Goal: Information Seeking & Learning: Check status

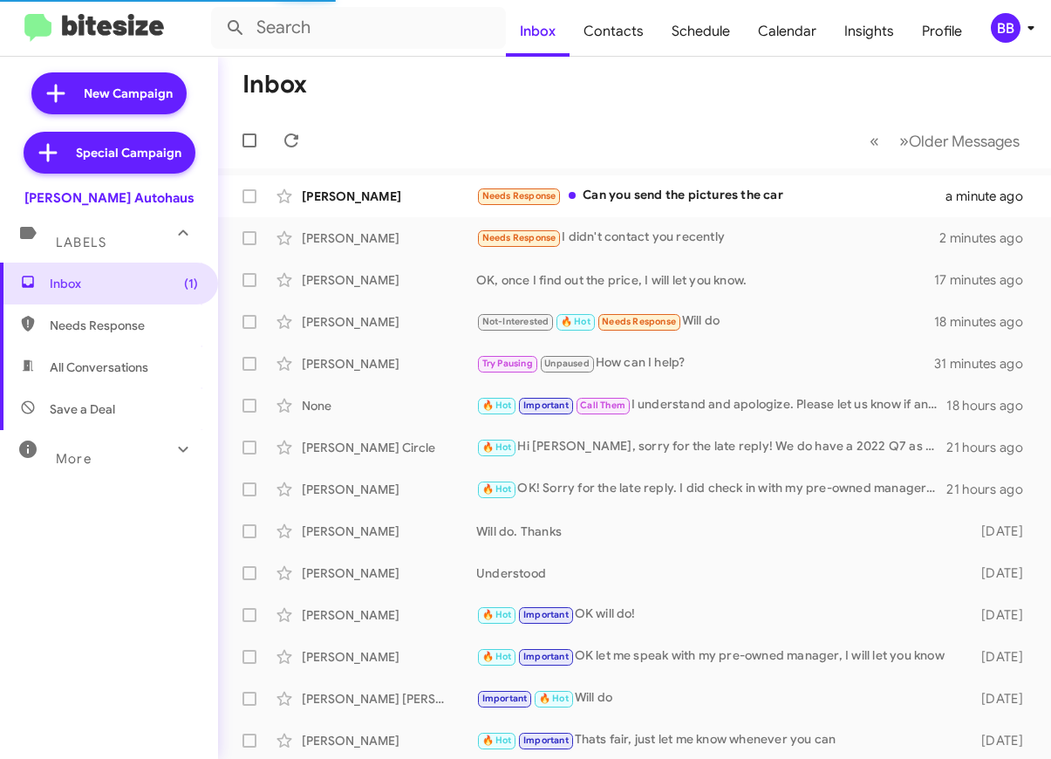
click at [1006, 10] on mat-toolbar "Inbox Contacts Schedule Calendar Insights Profile BB" at bounding box center [525, 28] width 1051 height 56
click at [1001, 37] on div "BB" at bounding box center [1006, 28] width 30 height 30
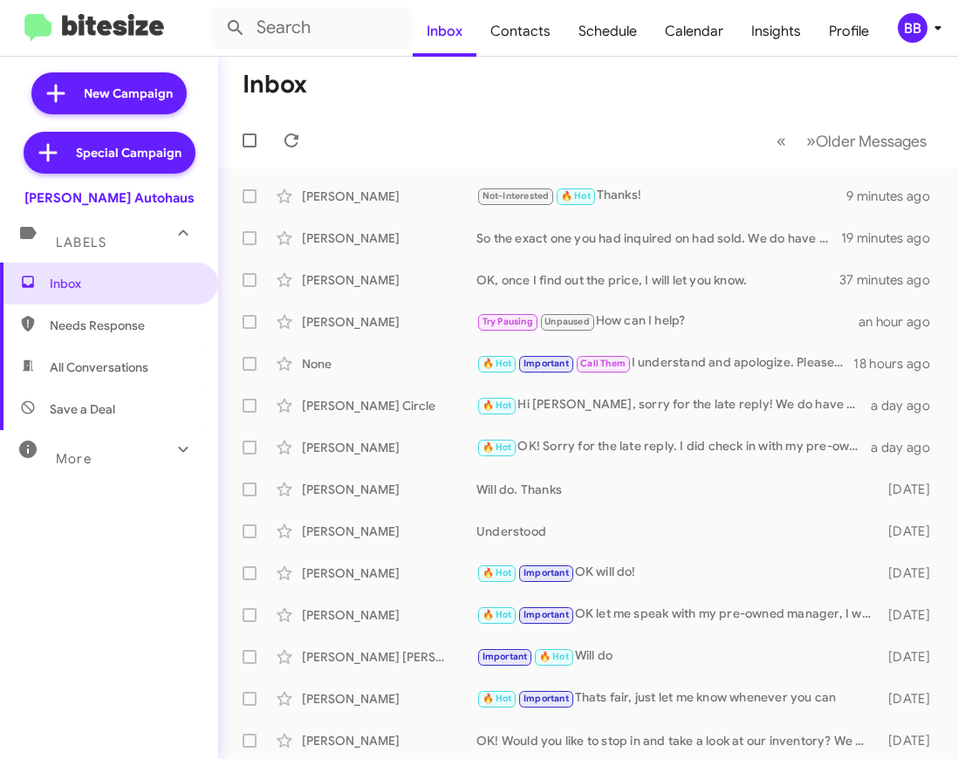
click at [781, 24] on div "BB" at bounding box center [913, 28] width 30 height 30
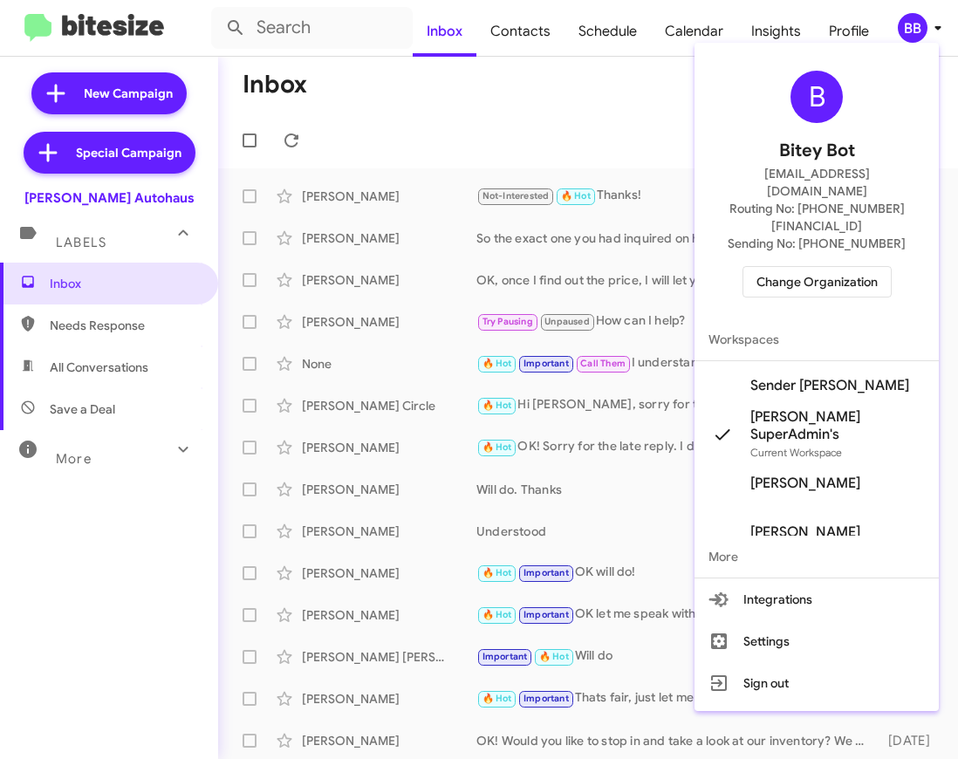
click at [774, 34] on div at bounding box center [479, 379] width 958 height 759
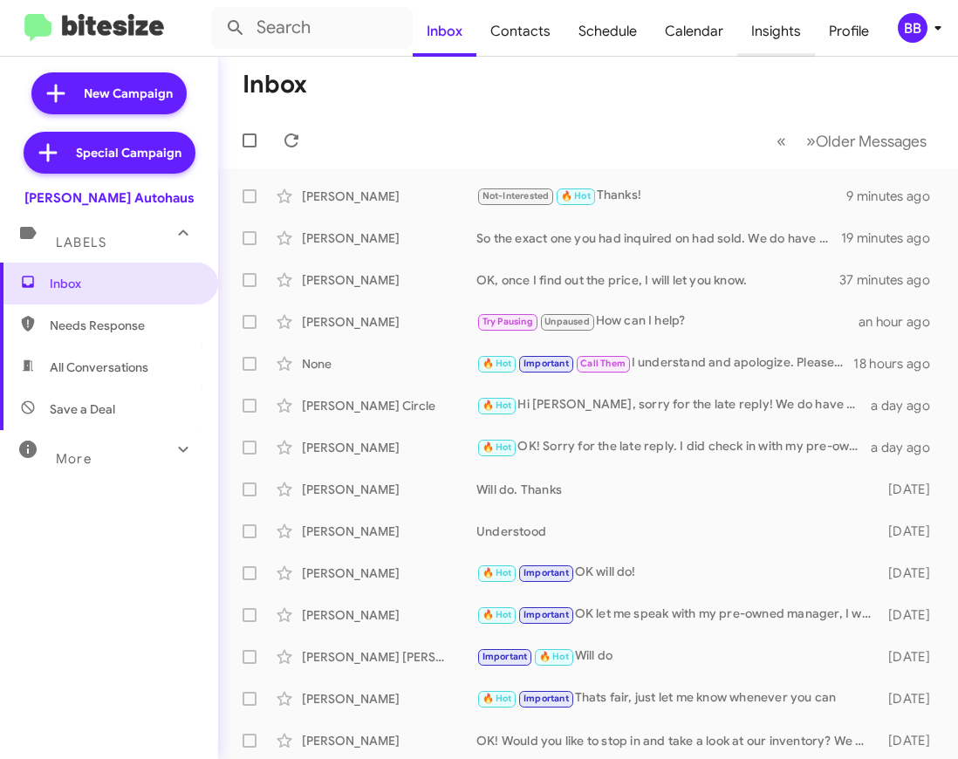
click at [764, 24] on span "Insights" at bounding box center [776, 31] width 78 height 51
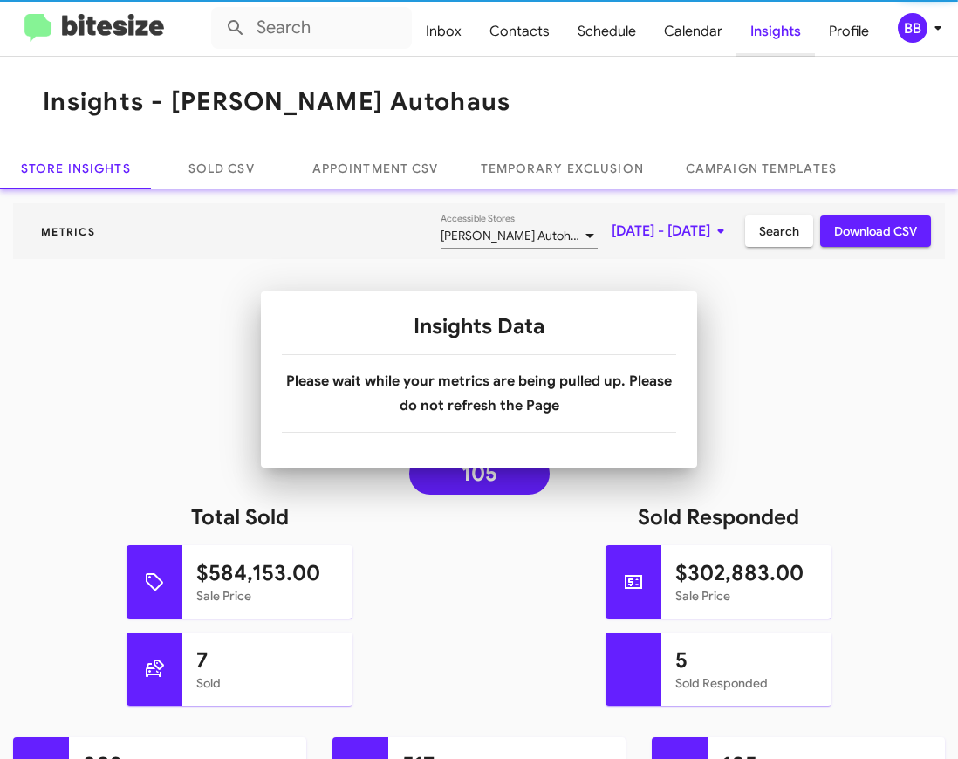
click at [764, 24] on span "Insights" at bounding box center [775, 31] width 79 height 51
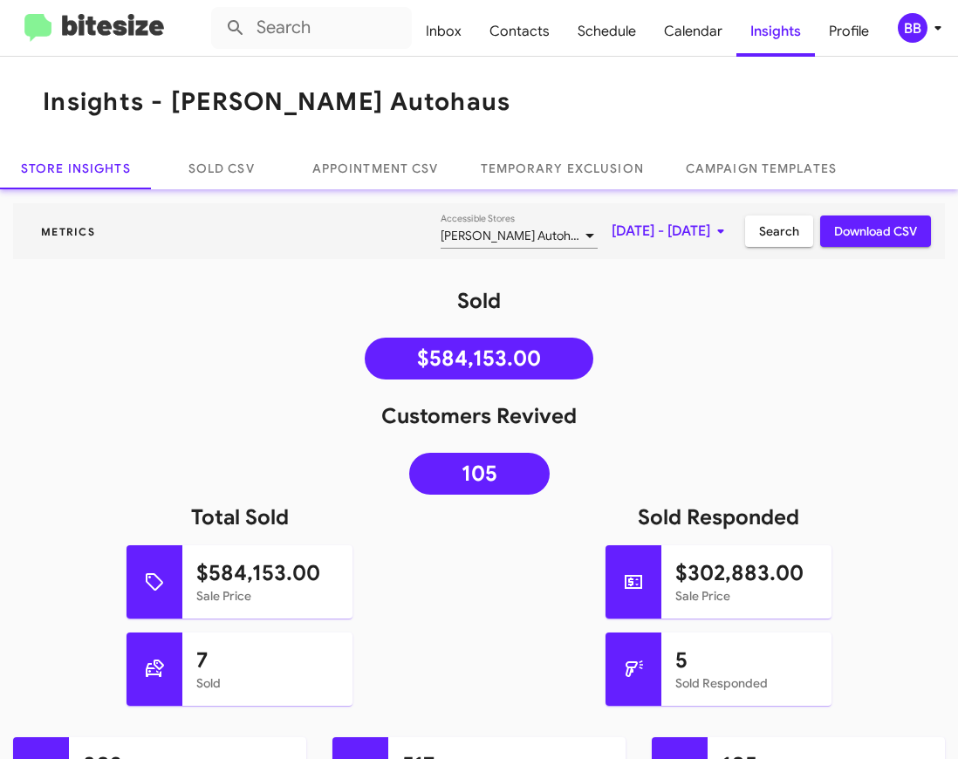
scroll to position [39, 0]
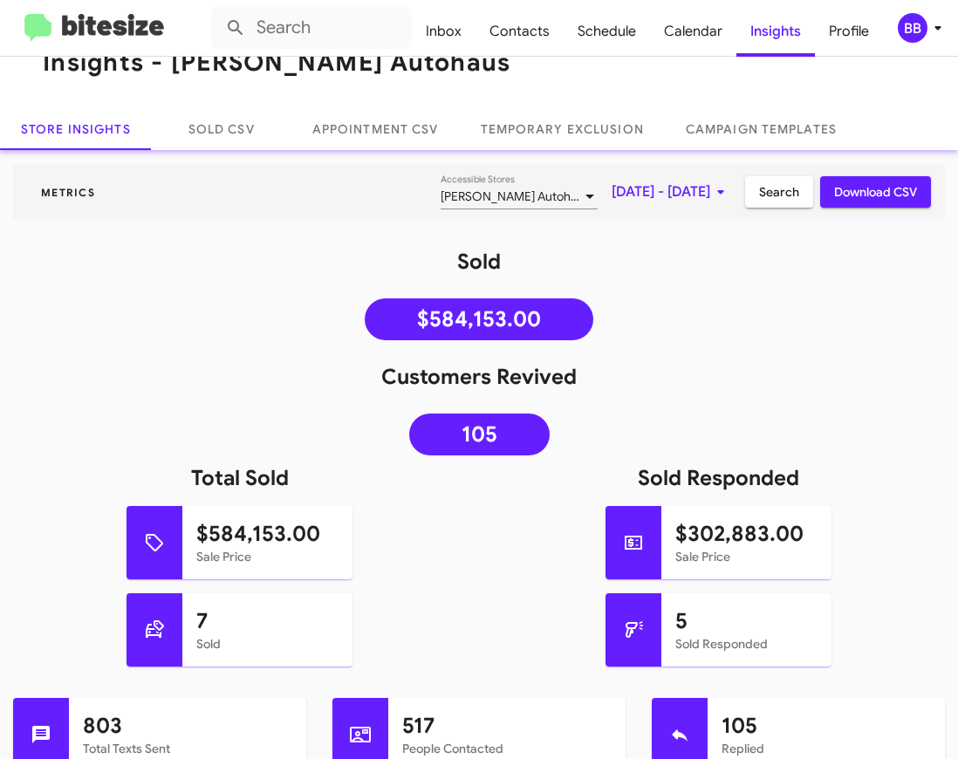
click at [611, 188] on span "[DATE] - [DATE]" at bounding box center [671, 191] width 120 height 31
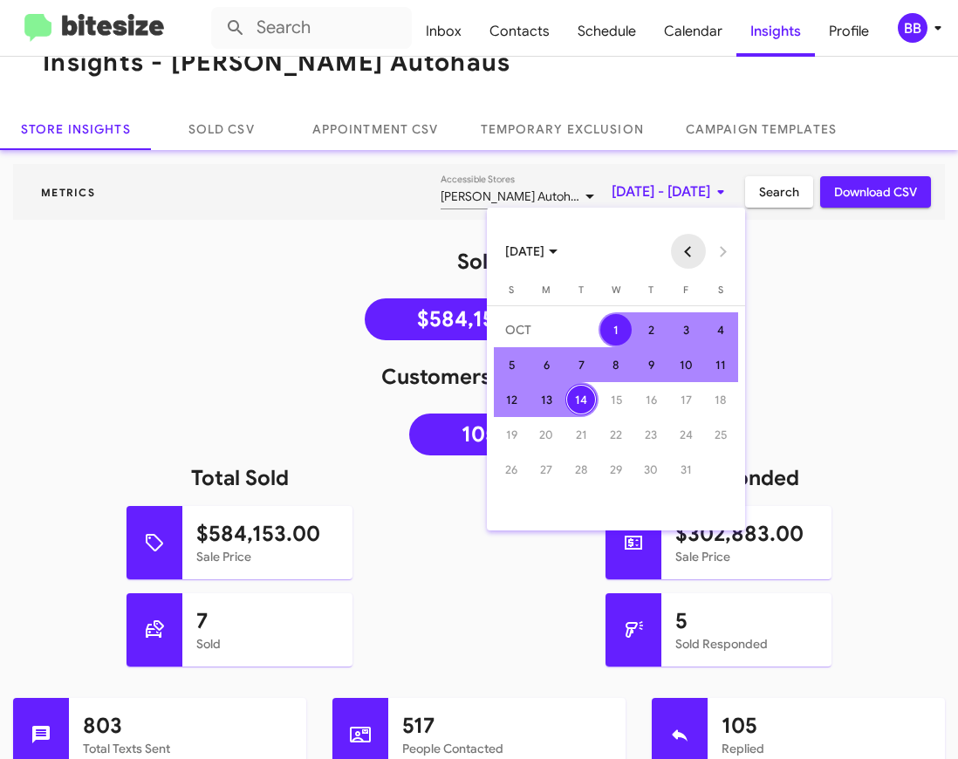
click at [685, 242] on button "Previous month" at bounding box center [688, 251] width 35 height 35
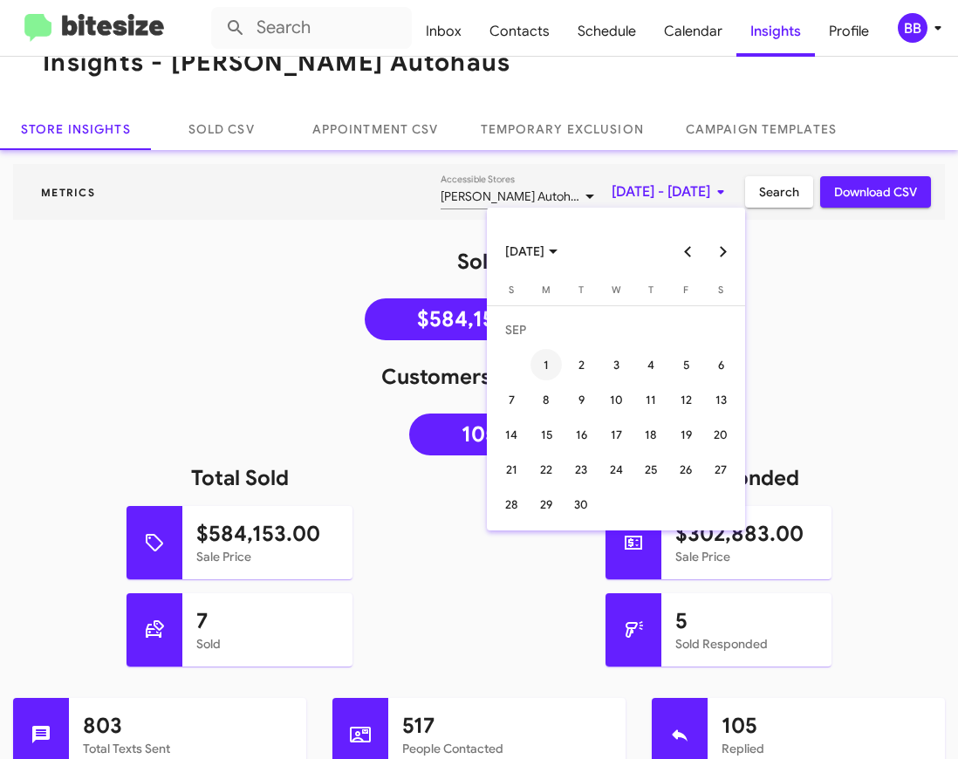
click at [538, 372] on div "1" at bounding box center [545, 364] width 31 height 31
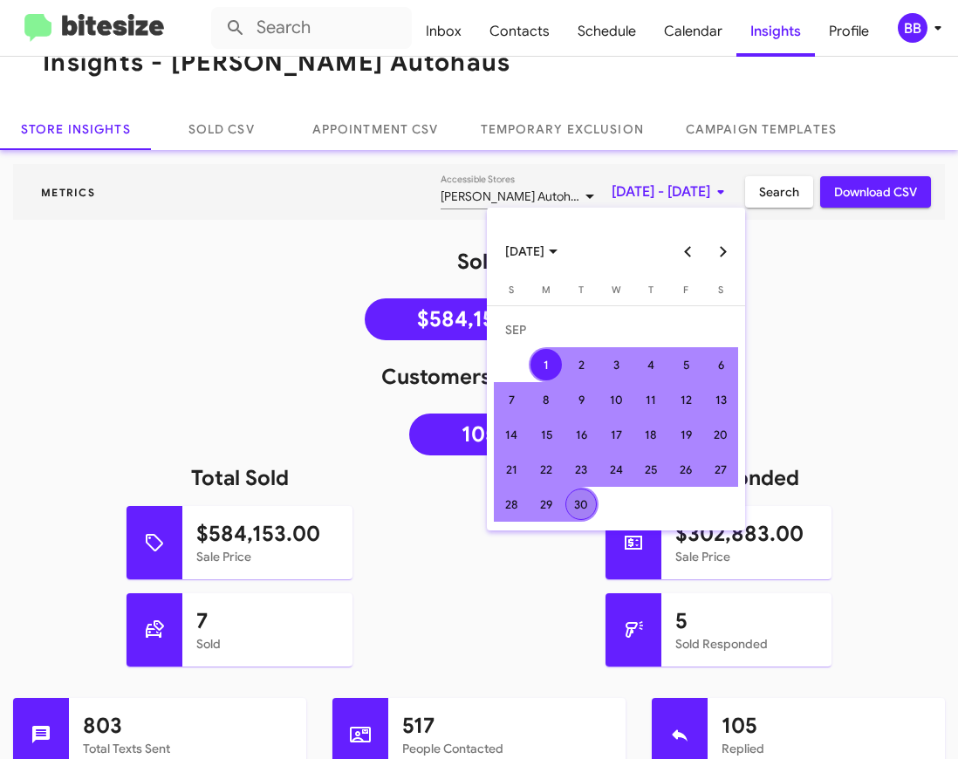
click at [573, 496] on div "30" at bounding box center [580, 503] width 31 height 31
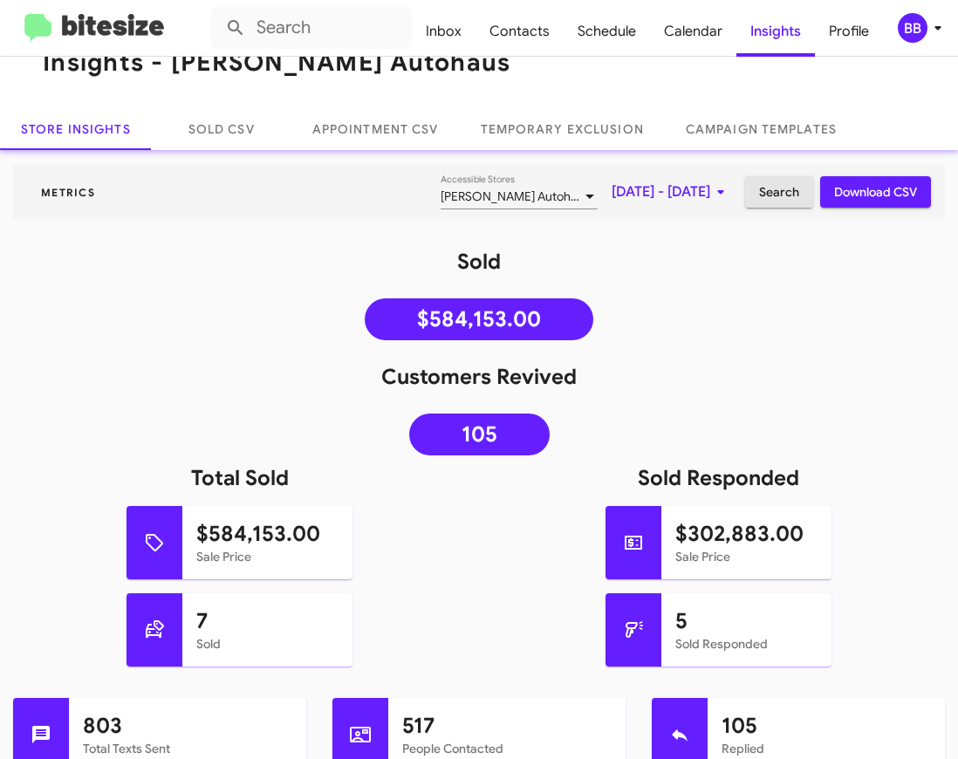
click at [781, 195] on span "Search" at bounding box center [779, 191] width 40 height 31
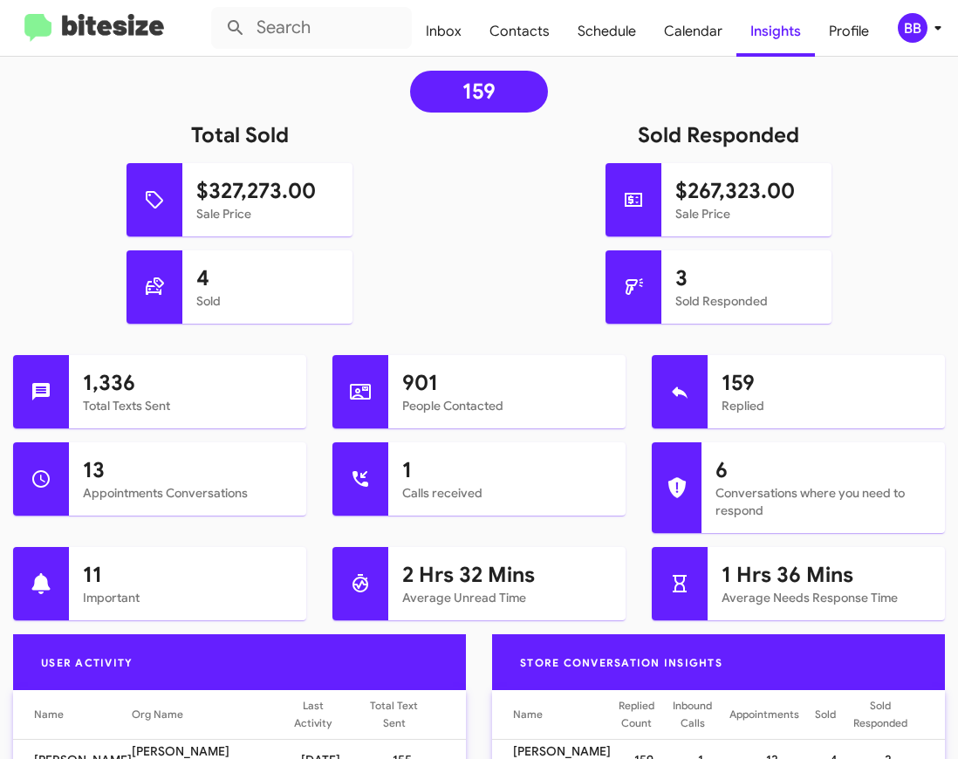
scroll to position [487, 0]
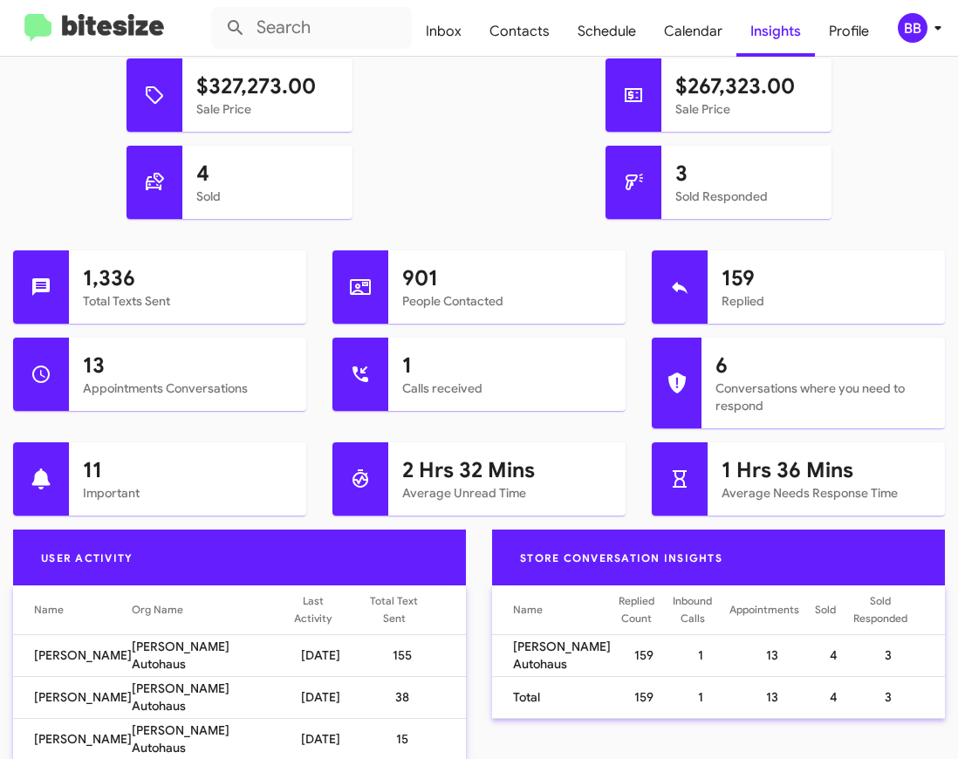
click at [421, 274] on h1 "901" at bounding box center [506, 278] width 209 height 28
click at [452, 203] on div "4 Sold" at bounding box center [239, 189] width 505 height 87
click at [417, 279] on h1 "901" at bounding box center [506, 278] width 209 height 28
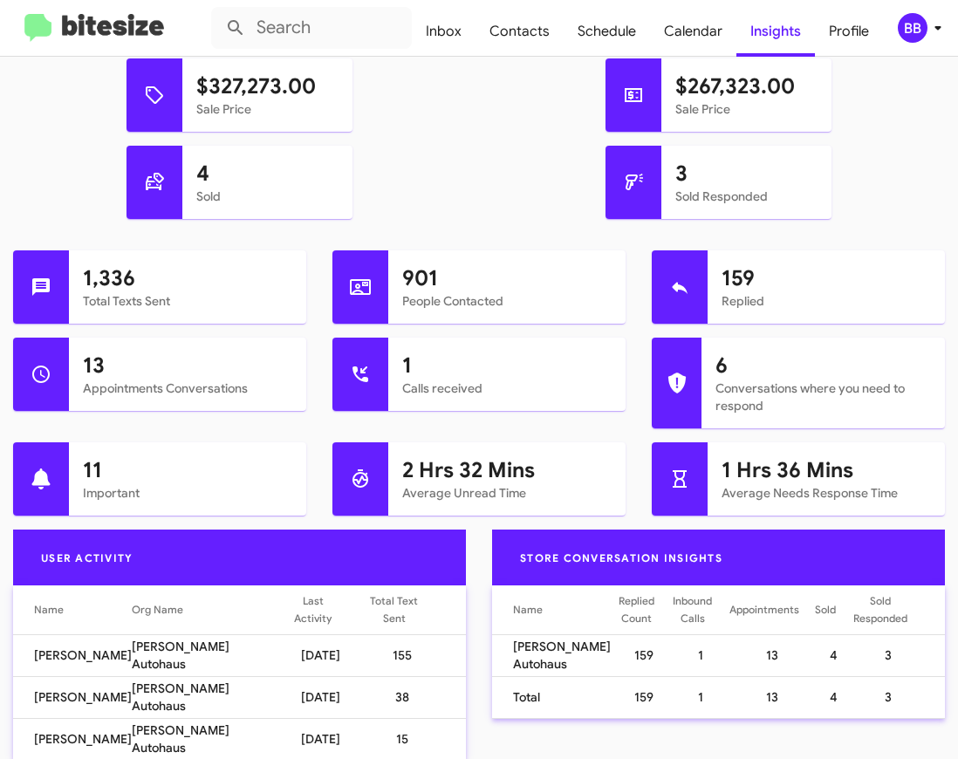
click at [417, 279] on h1 "901" at bounding box center [506, 278] width 209 height 28
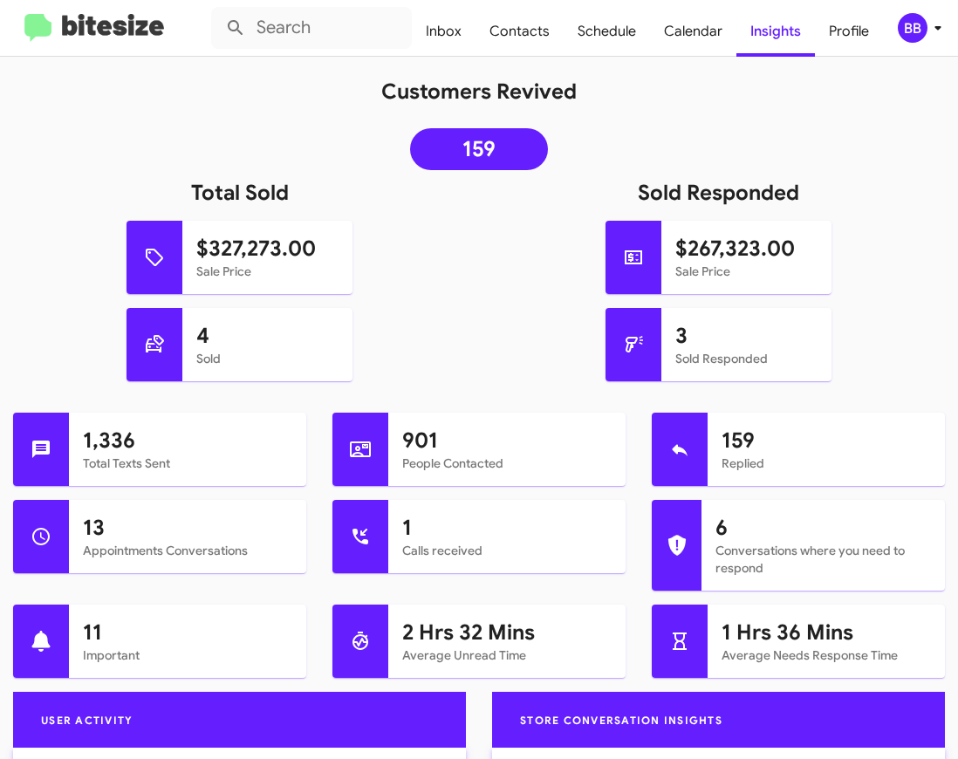
scroll to position [297, 0]
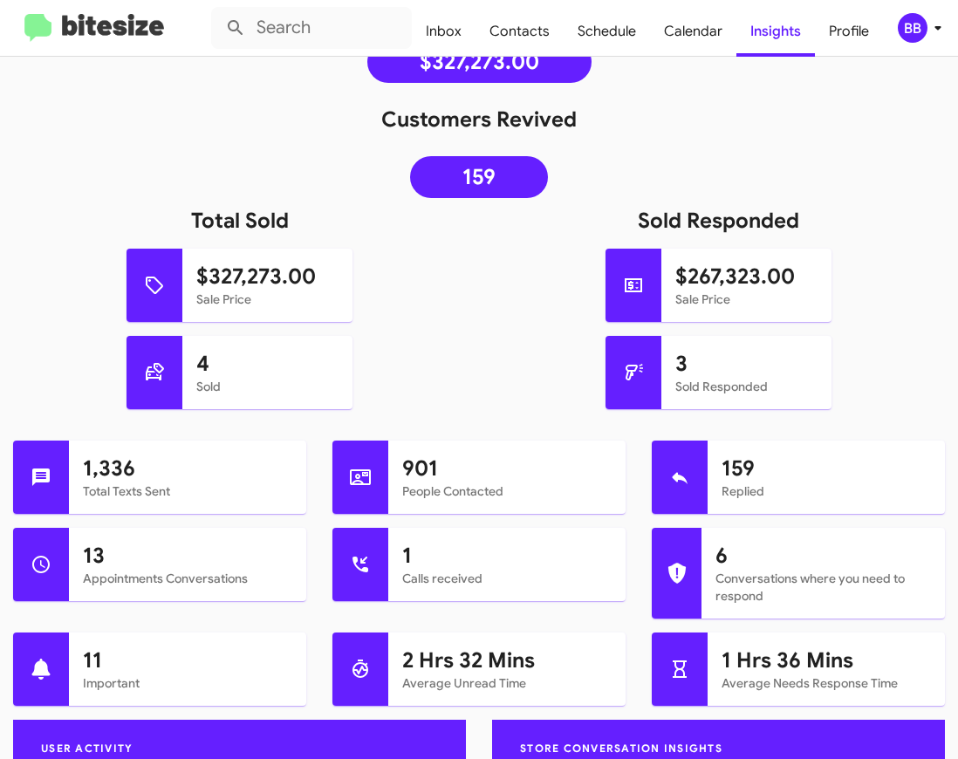
click at [429, 365] on div "4 Sold" at bounding box center [239, 379] width 505 height 87
click at [425, 471] on h1 "901" at bounding box center [506, 468] width 209 height 28
click at [427, 365] on div "4 Sold" at bounding box center [239, 379] width 505 height 87
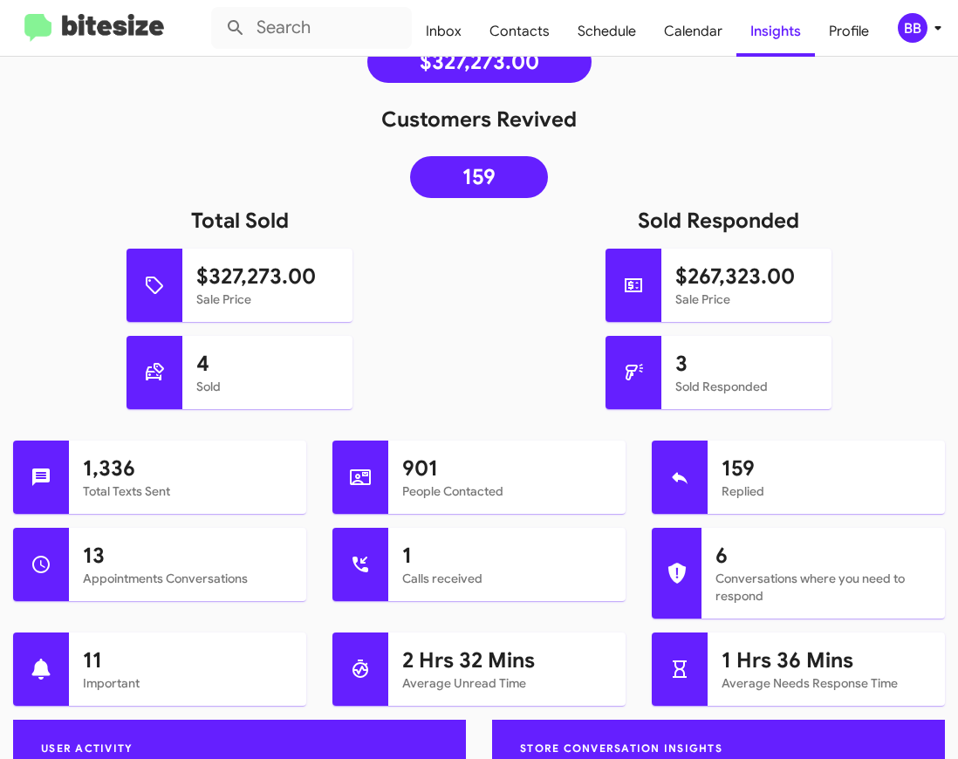
click at [422, 468] on h1 "901" at bounding box center [506, 468] width 209 height 28
click at [420, 354] on div "4 Sold" at bounding box center [239, 379] width 505 height 87
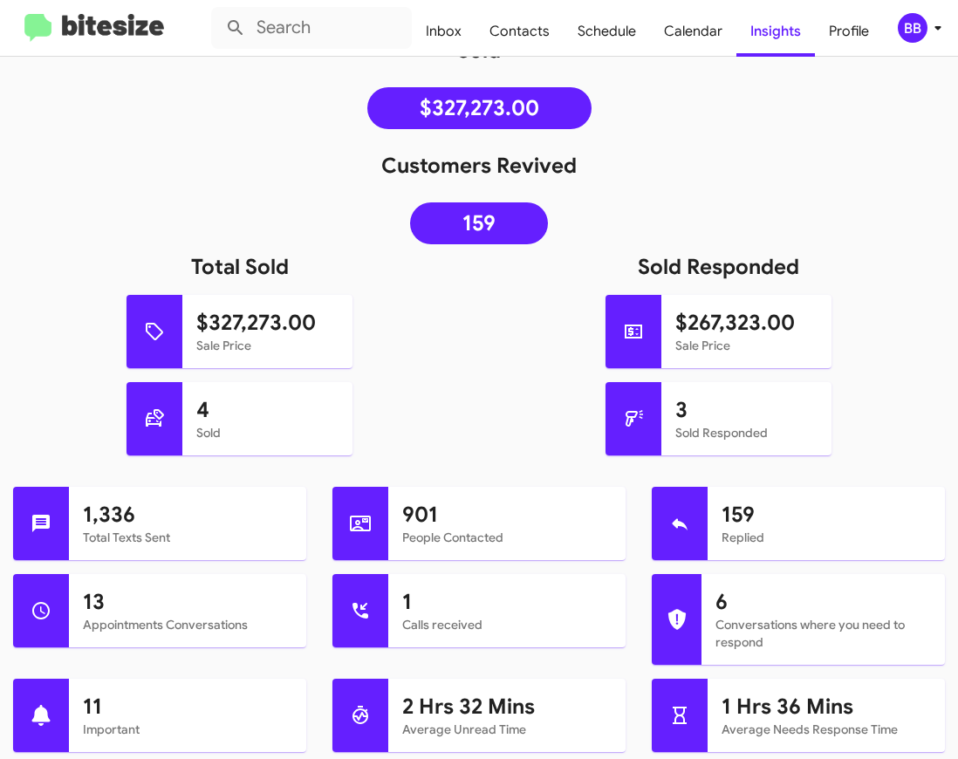
scroll to position [224, 0]
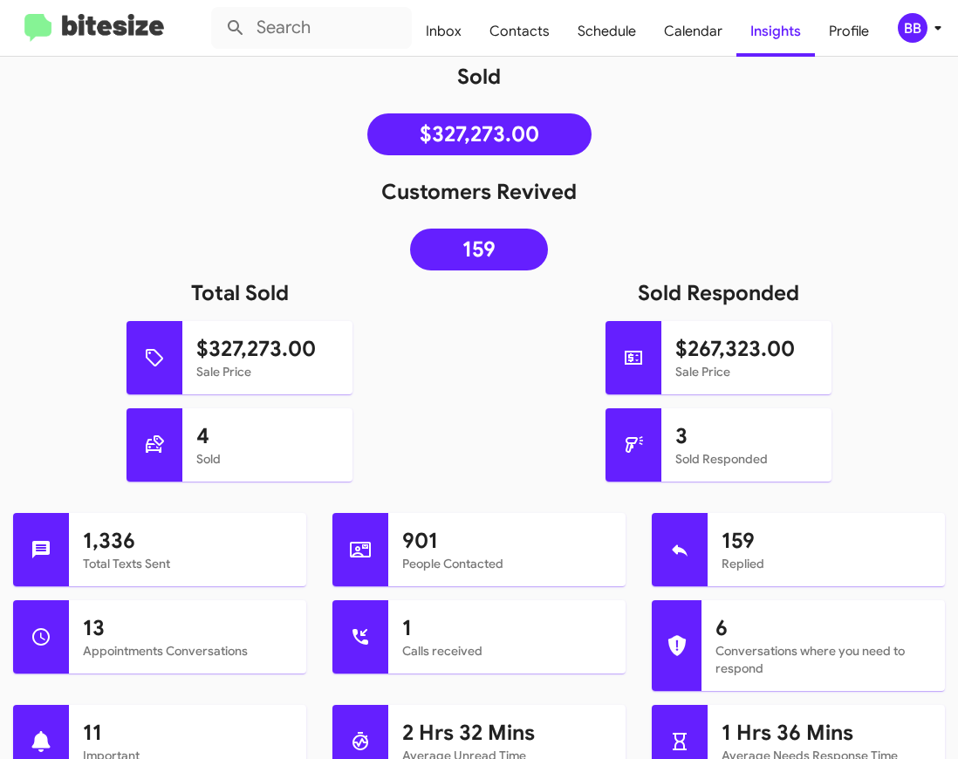
click at [427, 537] on h1 "901" at bounding box center [506, 541] width 209 height 28
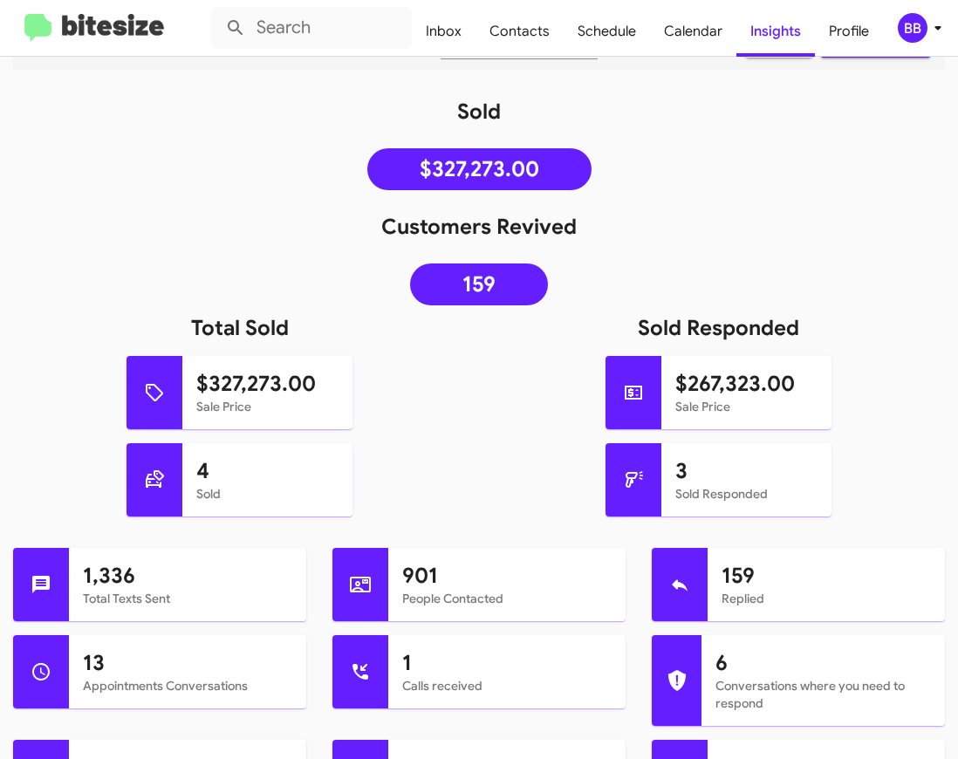
scroll to position [177, 0]
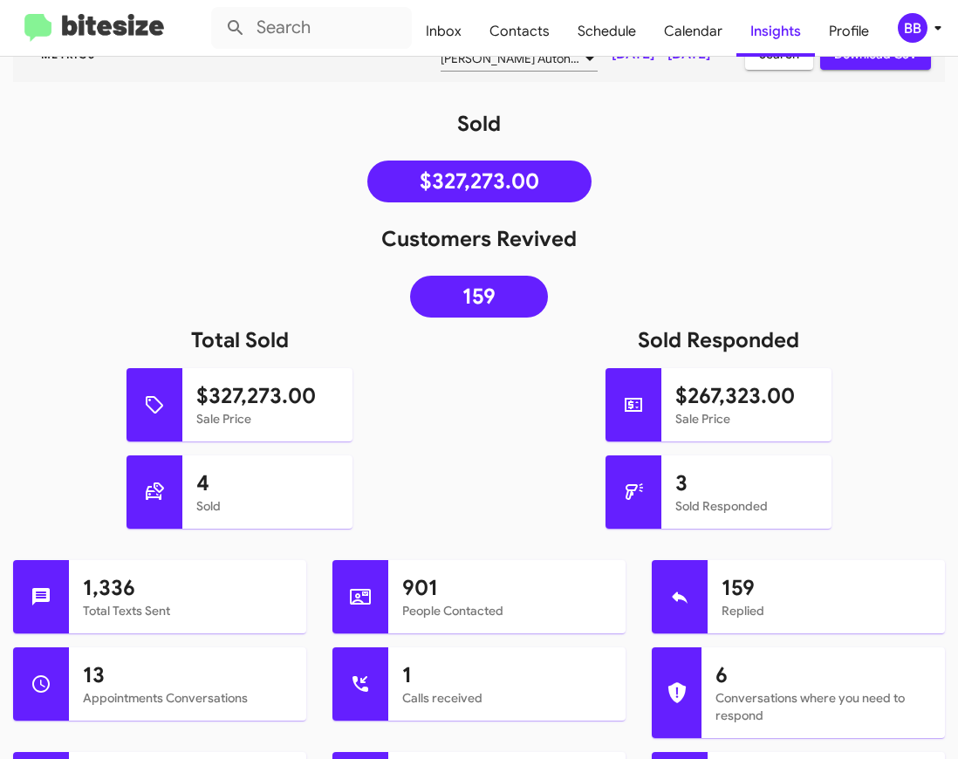
click at [429, 580] on h1 "901" at bounding box center [506, 588] width 209 height 28
click at [420, 483] on div "4 Sold" at bounding box center [239, 498] width 505 height 87
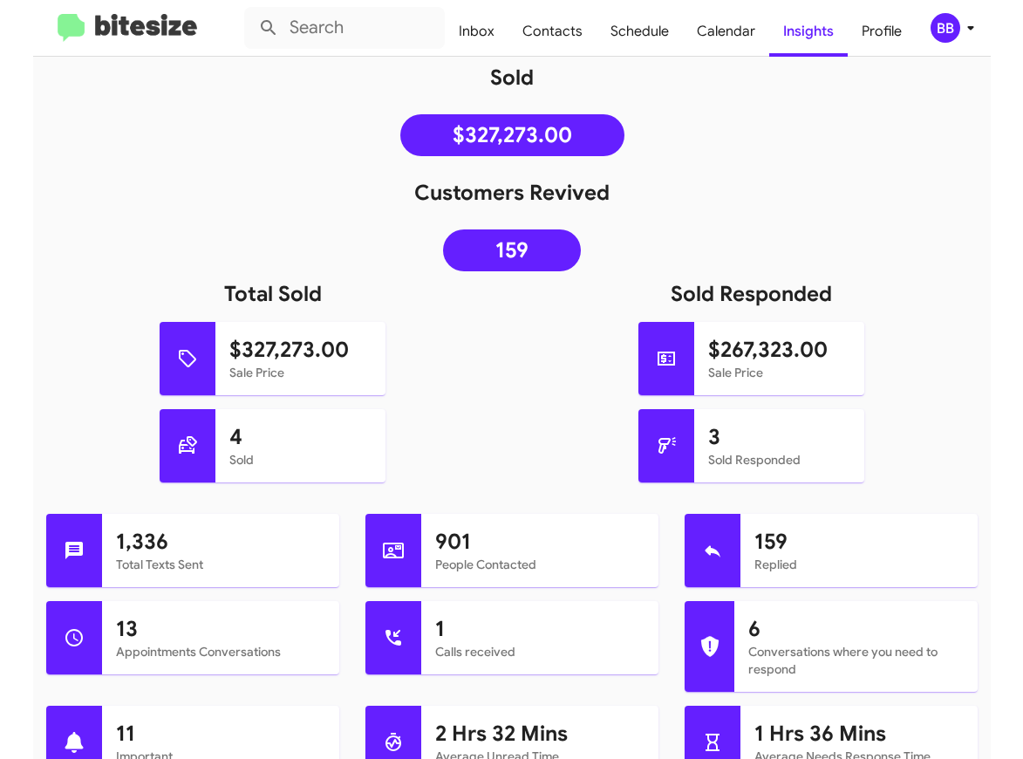
scroll to position [217, 0]
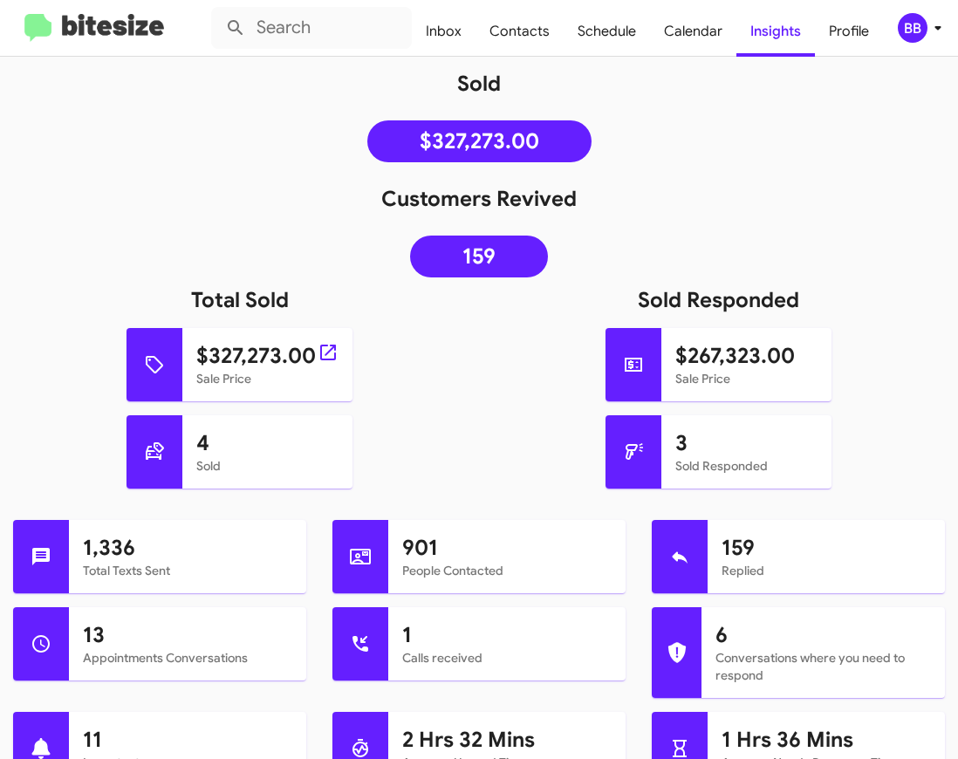
click at [249, 360] on h1 "$327,273.00" at bounding box center [267, 356] width 143 height 28
click at [178, 290] on h1 "Total Sold" at bounding box center [239, 300] width 479 height 28
click at [233, 300] on h1 "Total Sold" at bounding box center [239, 300] width 479 height 28
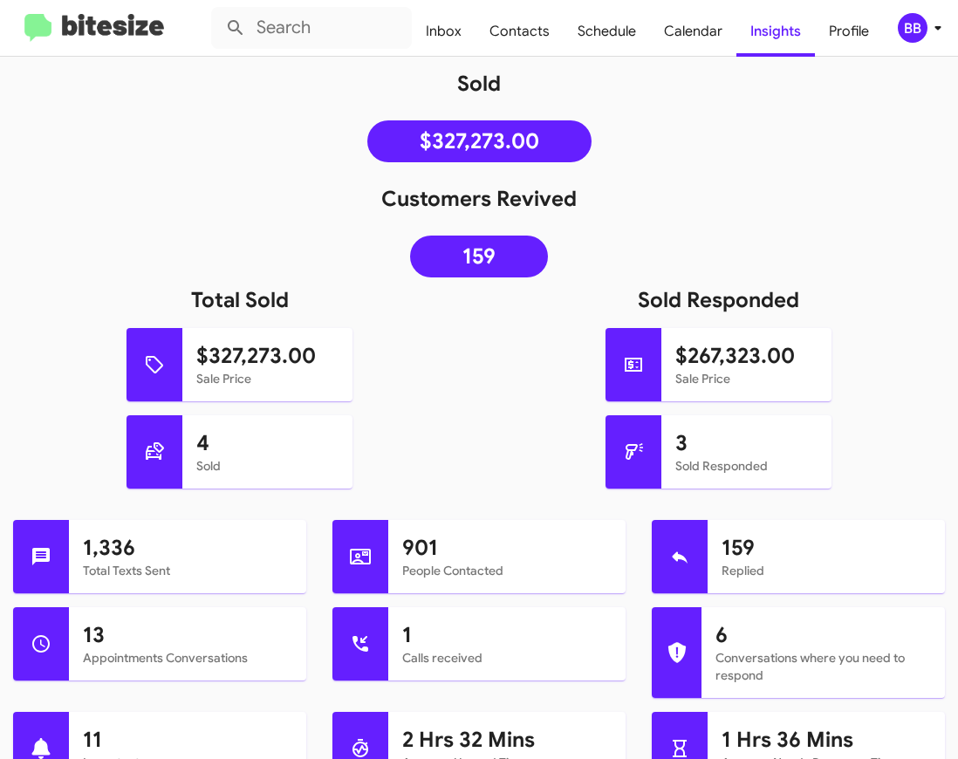
click at [233, 300] on h1 "Total Sold" at bounding box center [239, 300] width 479 height 28
click at [263, 301] on h1 "Total Sold" at bounding box center [239, 300] width 479 height 28
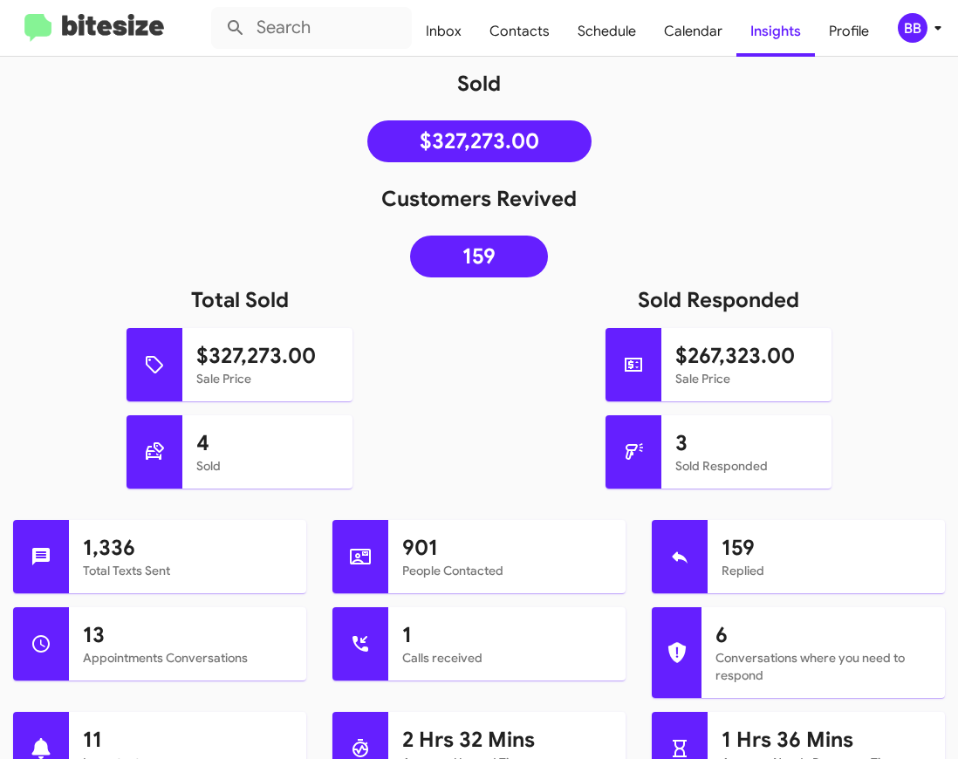
click at [208, 308] on h1 "Total Sold" at bounding box center [239, 300] width 479 height 28
click at [270, 300] on h1 "Total Sold" at bounding box center [239, 300] width 479 height 28
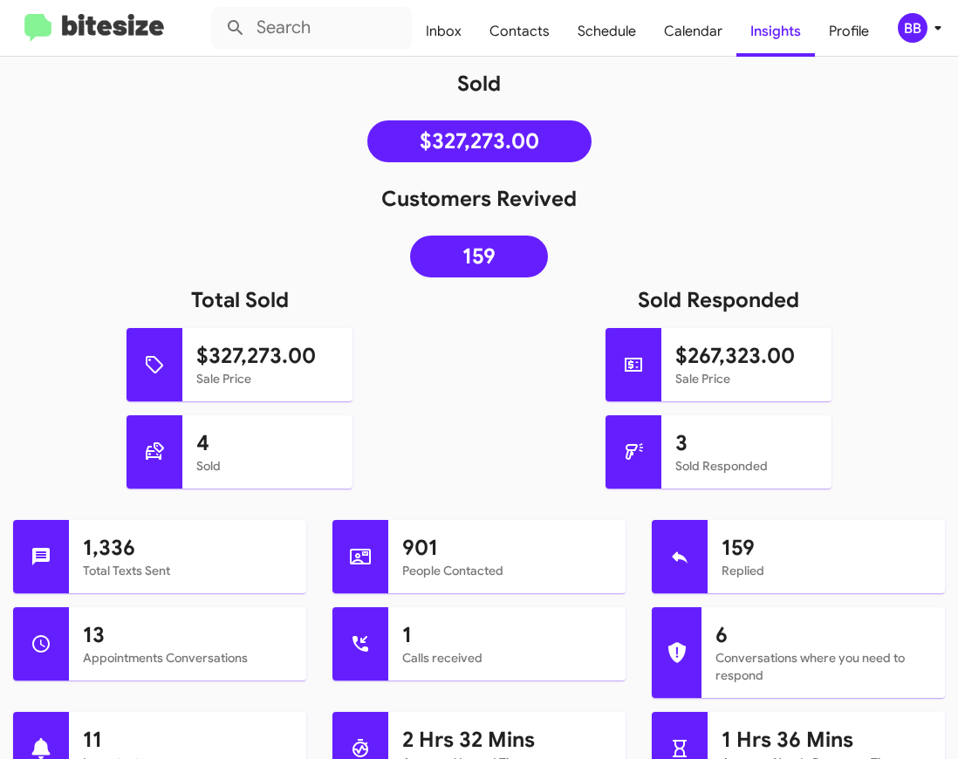
click at [270, 300] on h1 "Total Sold" at bounding box center [239, 300] width 479 height 28
click at [206, 300] on h1 "Total Sold" at bounding box center [239, 300] width 479 height 28
click at [265, 300] on h1 "Total Sold" at bounding box center [239, 300] width 479 height 28
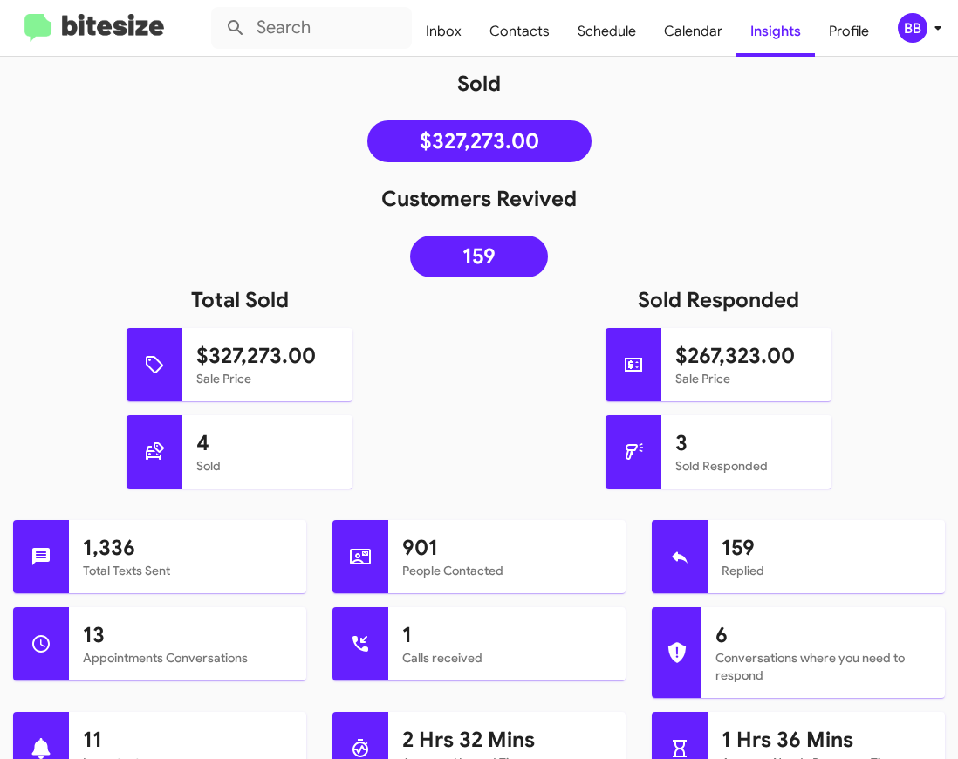
click at [265, 300] on h1 "Total Sold" at bounding box center [239, 300] width 479 height 28
click at [212, 301] on h1 "Total Sold" at bounding box center [239, 300] width 479 height 28
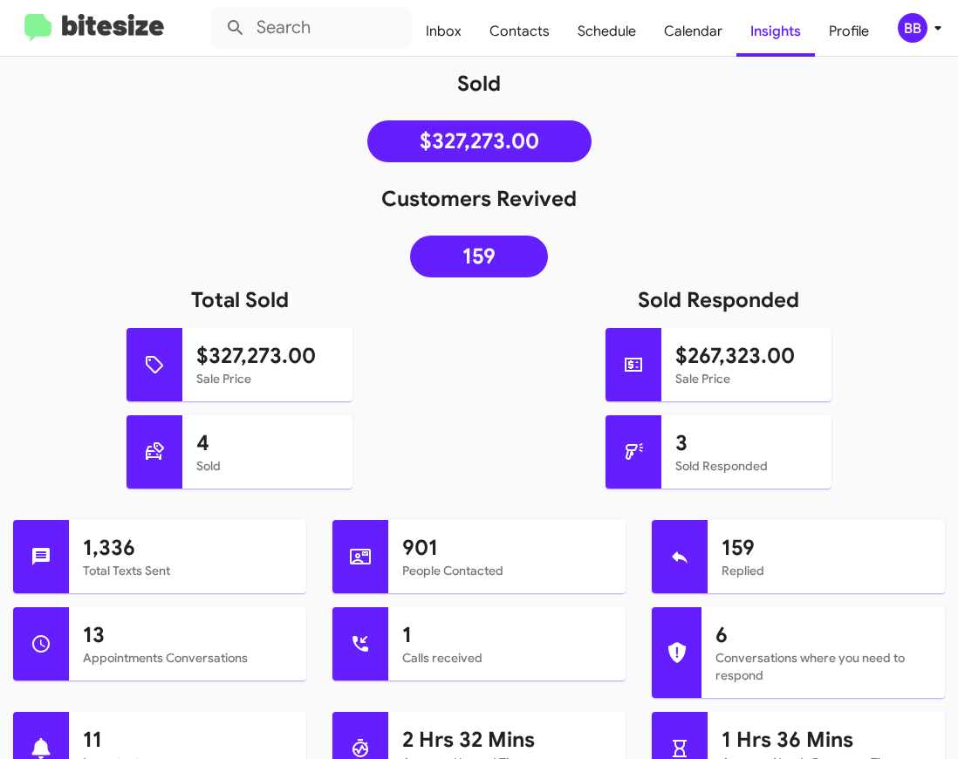
click at [281, 306] on h1 "Total Sold" at bounding box center [239, 300] width 479 height 28
click at [198, 301] on h1 "Total Sold" at bounding box center [239, 300] width 479 height 28
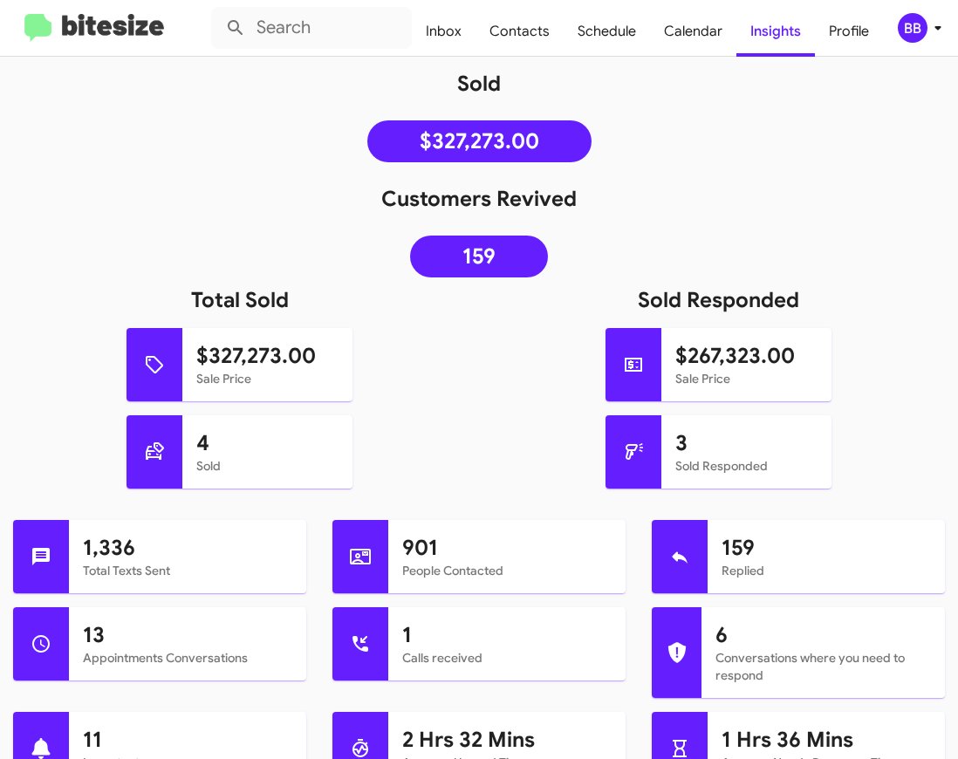
click at [198, 301] on h1 "Total Sold" at bounding box center [239, 300] width 479 height 28
click at [271, 302] on h1 "Total Sold" at bounding box center [239, 300] width 479 height 28
click at [215, 300] on h1 "Total Sold" at bounding box center [239, 300] width 479 height 28
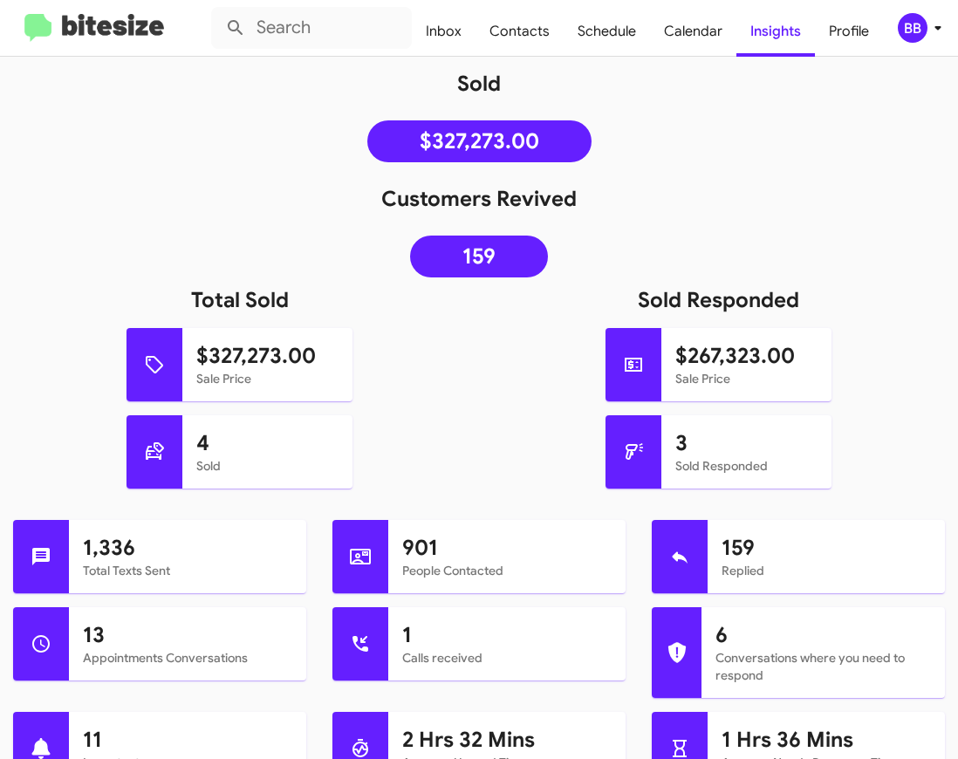
click at [215, 300] on h1 "Total Sold" at bounding box center [239, 300] width 479 height 28
click at [271, 303] on h1 "Total Sold" at bounding box center [239, 300] width 479 height 28
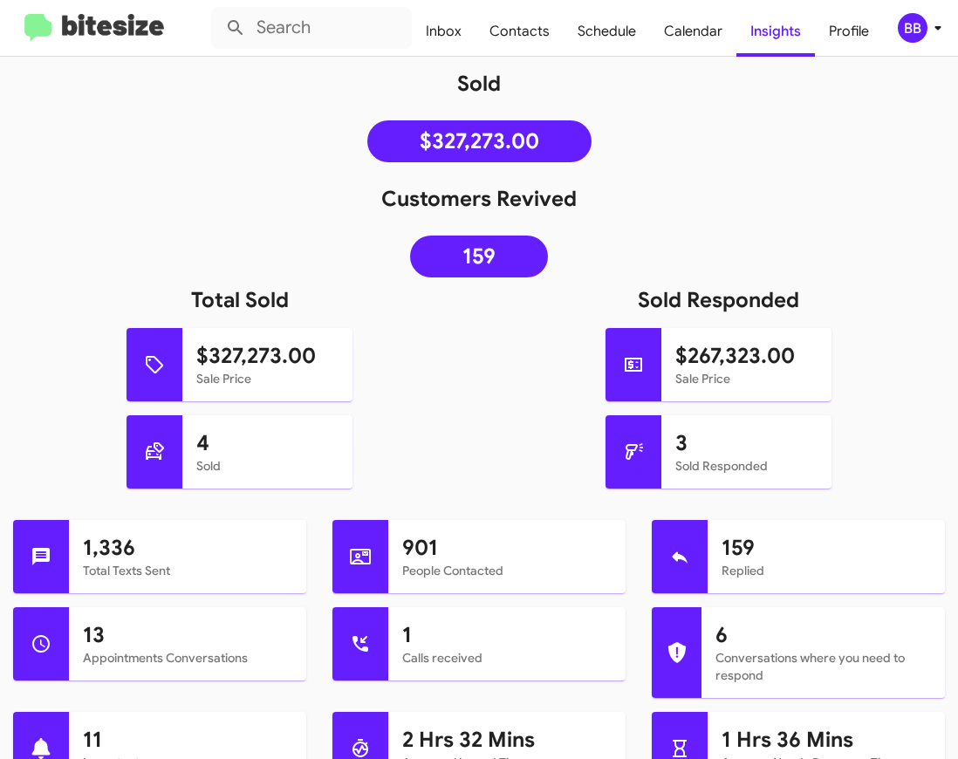
click at [216, 301] on h1 "Total Sold" at bounding box center [239, 300] width 479 height 28
click at [263, 303] on h1 "Total Sold" at bounding box center [239, 300] width 479 height 28
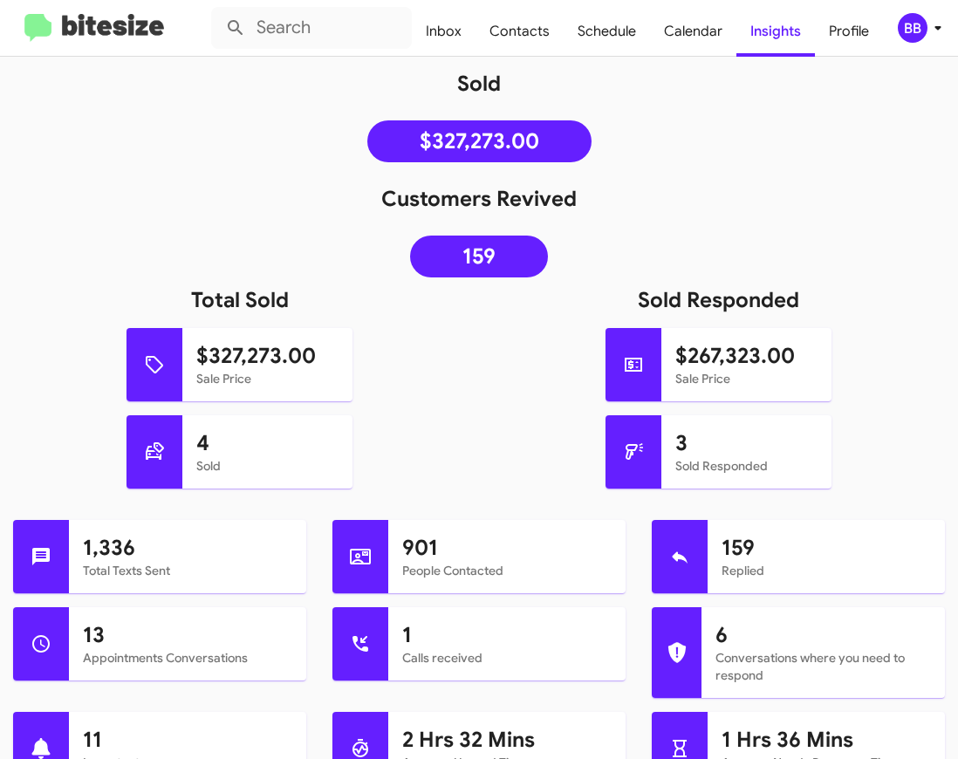
click at [263, 303] on h1 "Total Sold" at bounding box center [239, 300] width 479 height 28
click at [219, 300] on h1 "Total Sold" at bounding box center [239, 300] width 479 height 28
click at [270, 303] on h1 "Total Sold" at bounding box center [239, 300] width 479 height 28
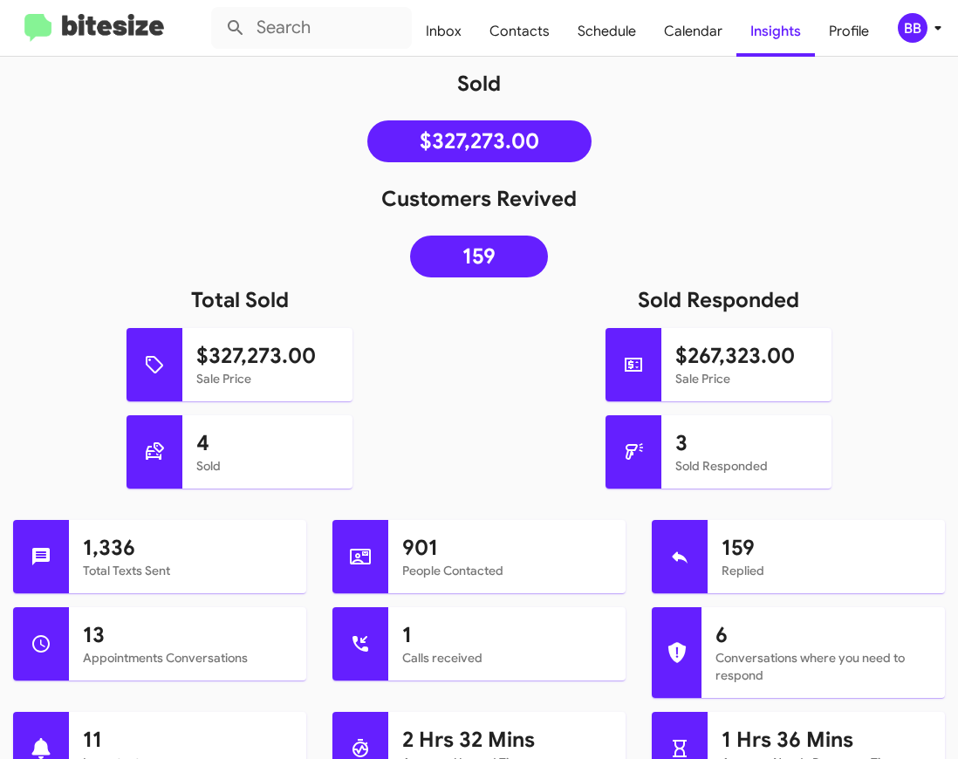
click at [270, 303] on h1 "Total Sold" at bounding box center [239, 300] width 479 height 28
click at [224, 301] on h1 "Total Sold" at bounding box center [239, 300] width 479 height 28
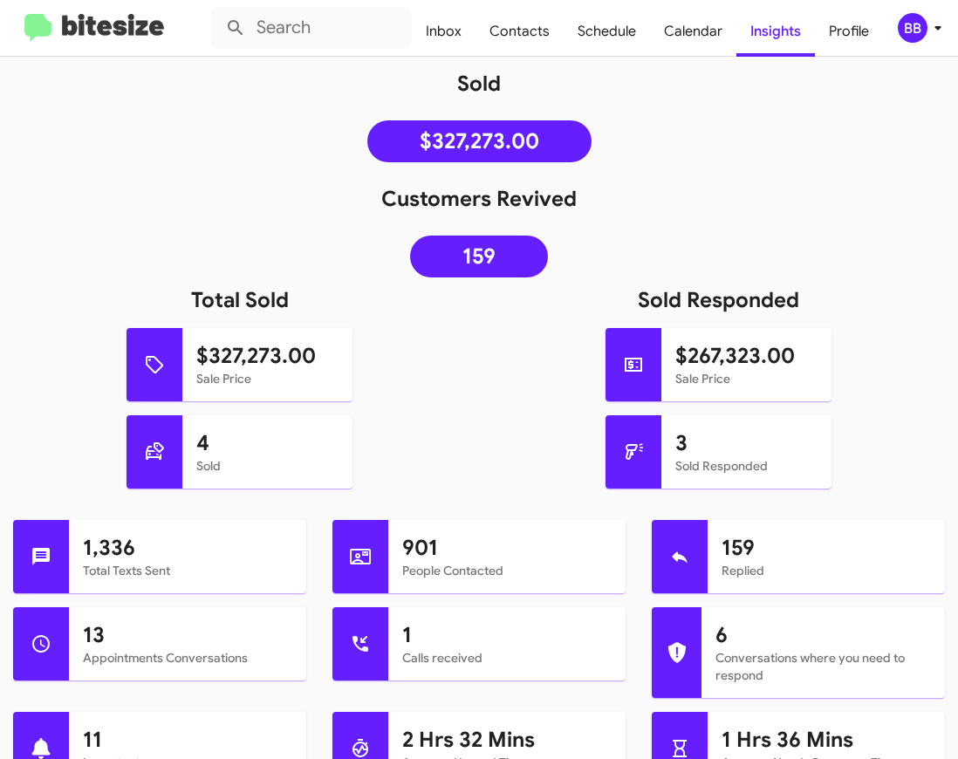
click at [263, 301] on h1 "Total Sold" at bounding box center [239, 300] width 479 height 28
click at [213, 300] on h1 "Total Sold" at bounding box center [239, 300] width 479 height 28
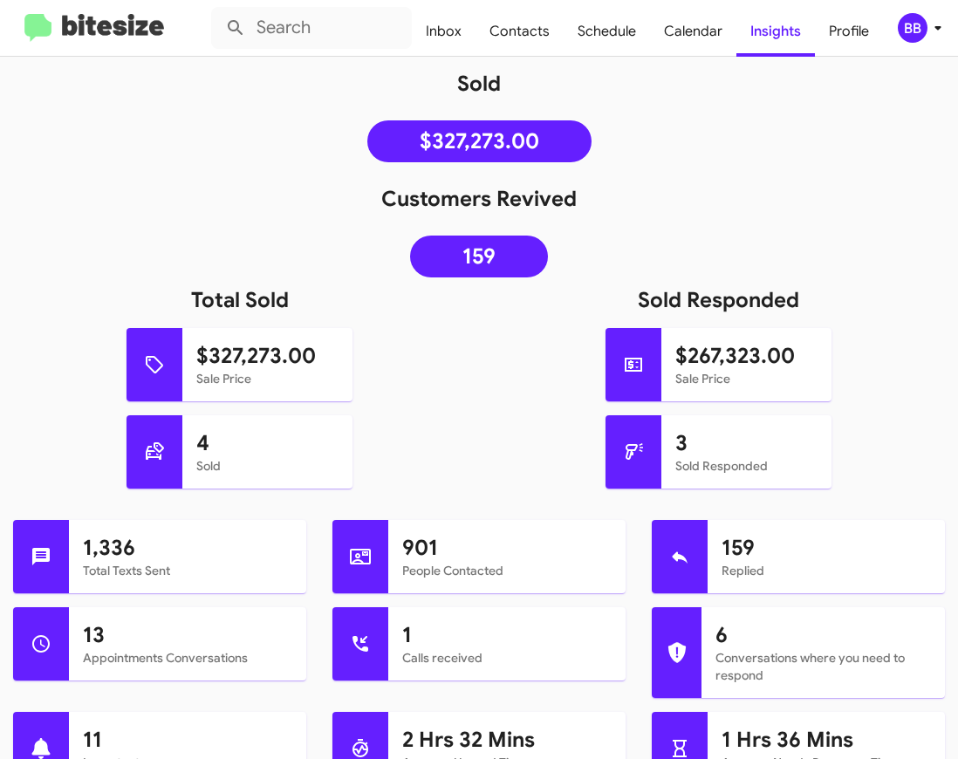
click at [213, 300] on h1 "Total Sold" at bounding box center [239, 300] width 479 height 28
click at [261, 305] on h1 "Total Sold" at bounding box center [239, 300] width 479 height 28
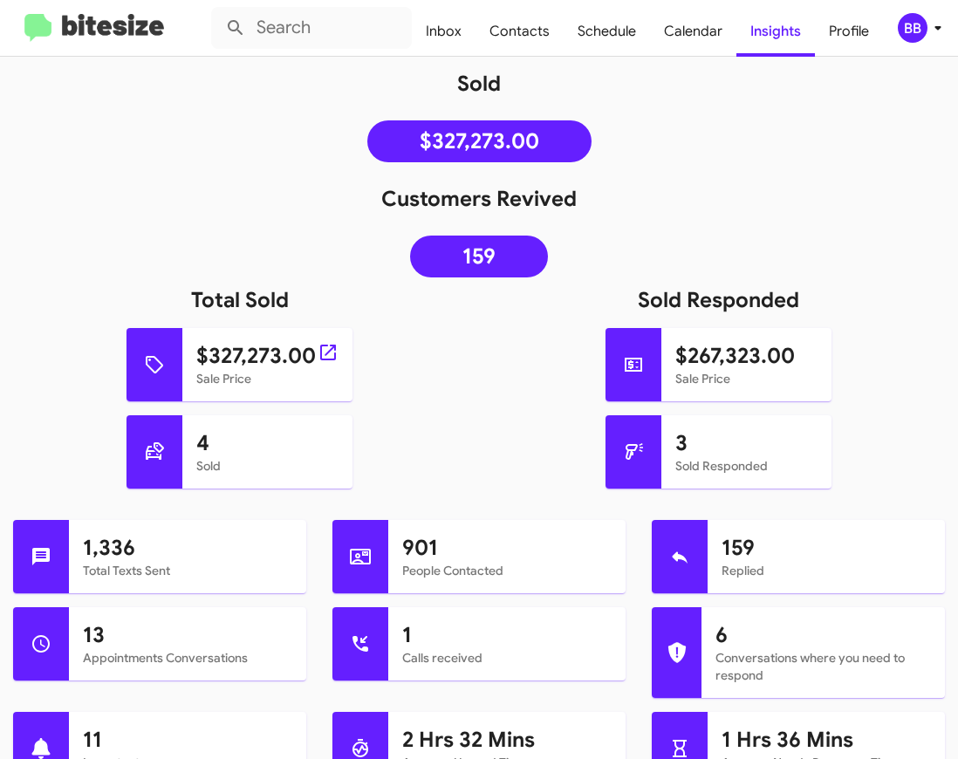
click at [235, 363] on h1 "$327,273.00" at bounding box center [267, 356] width 143 height 28
click at [230, 354] on h1 "$327,273.00" at bounding box center [267, 356] width 143 height 28
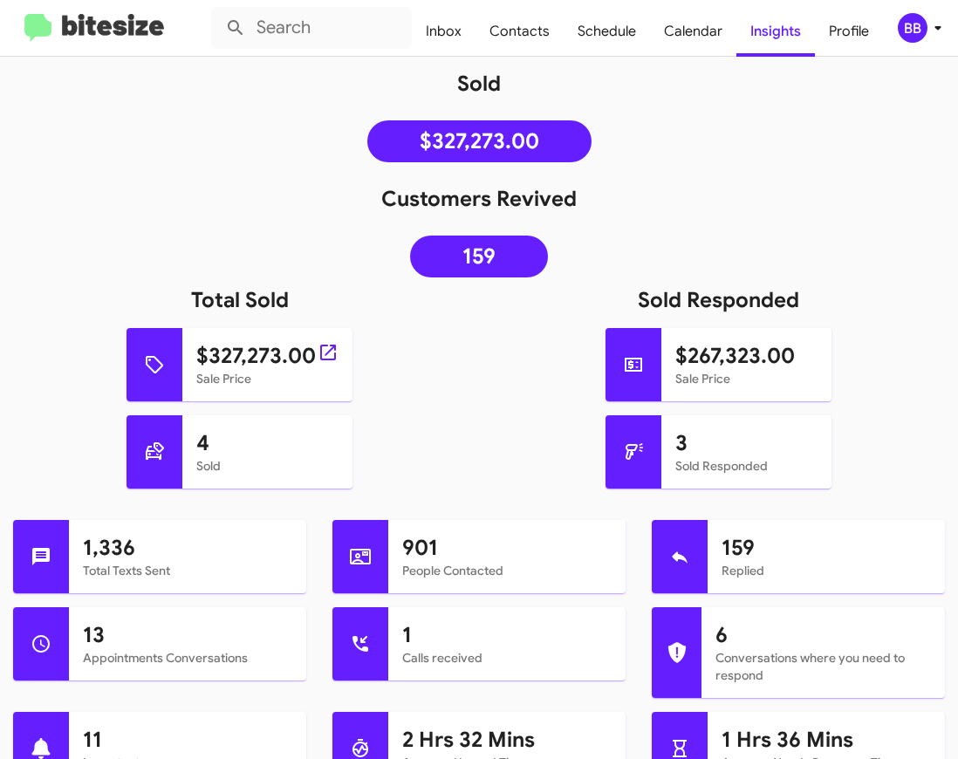
click at [230, 354] on h1 "$327,273.00" at bounding box center [267, 356] width 143 height 28
click at [260, 351] on h1 "$327,273.00" at bounding box center [267, 356] width 143 height 28
click at [206, 436] on h1 "4" at bounding box center [267, 443] width 143 height 28
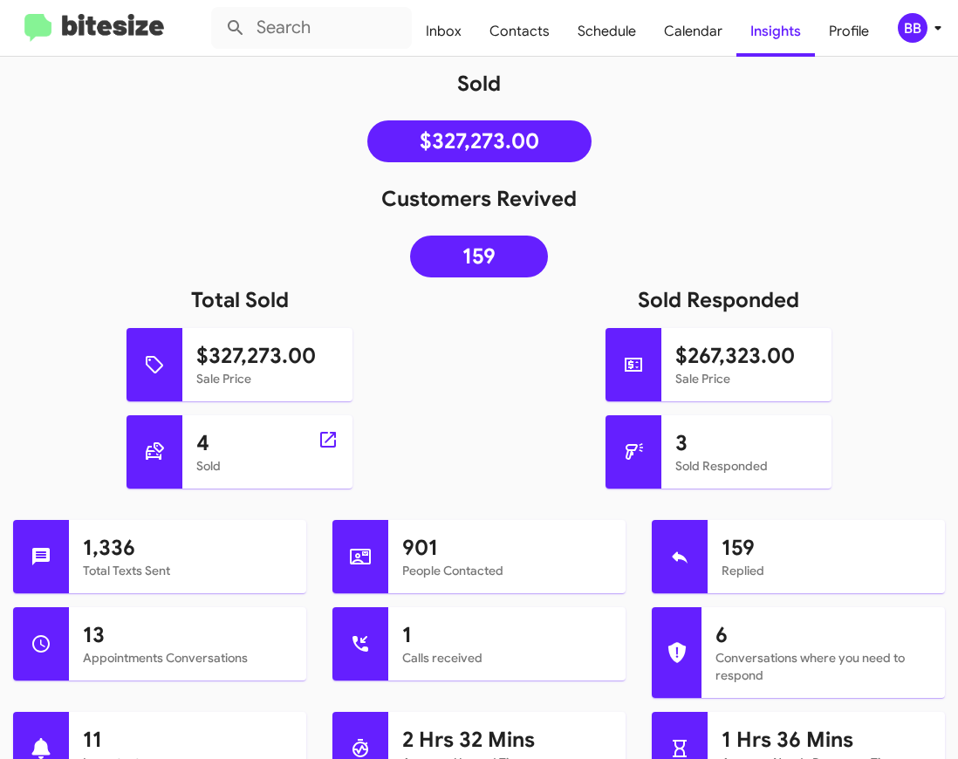
click at [206, 436] on h1 "4" at bounding box center [267, 443] width 143 height 28
click at [244, 354] on h1 "$327,273.00" at bounding box center [267, 356] width 143 height 28
click at [200, 353] on h1 "$327,273.00" at bounding box center [267, 356] width 143 height 28
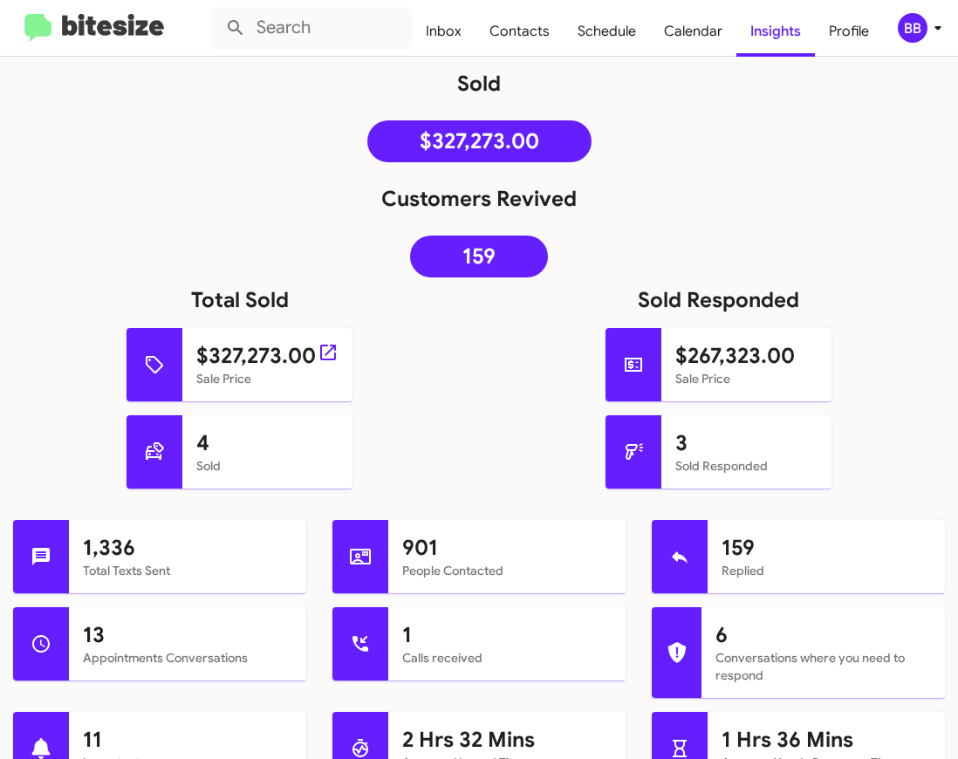
click at [200, 353] on h1 "$327,273.00" at bounding box center [267, 356] width 143 height 28
click at [258, 354] on h1 "$327,273.00" at bounding box center [267, 356] width 143 height 28
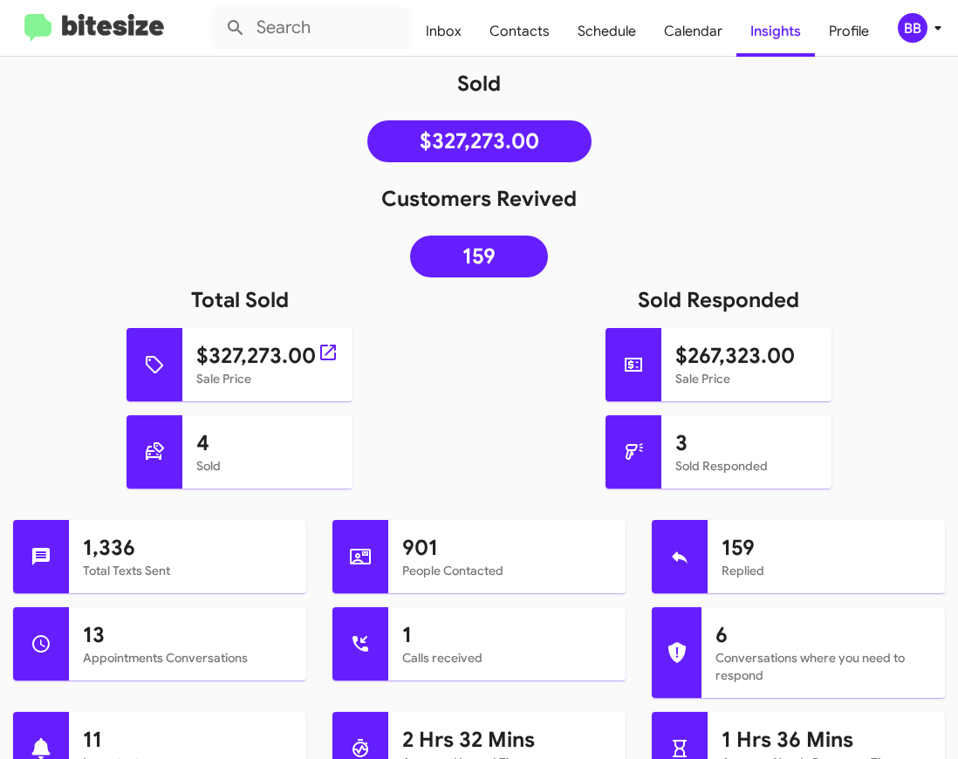
click at [258, 354] on h1 "$327,273.00" at bounding box center [267, 356] width 143 height 28
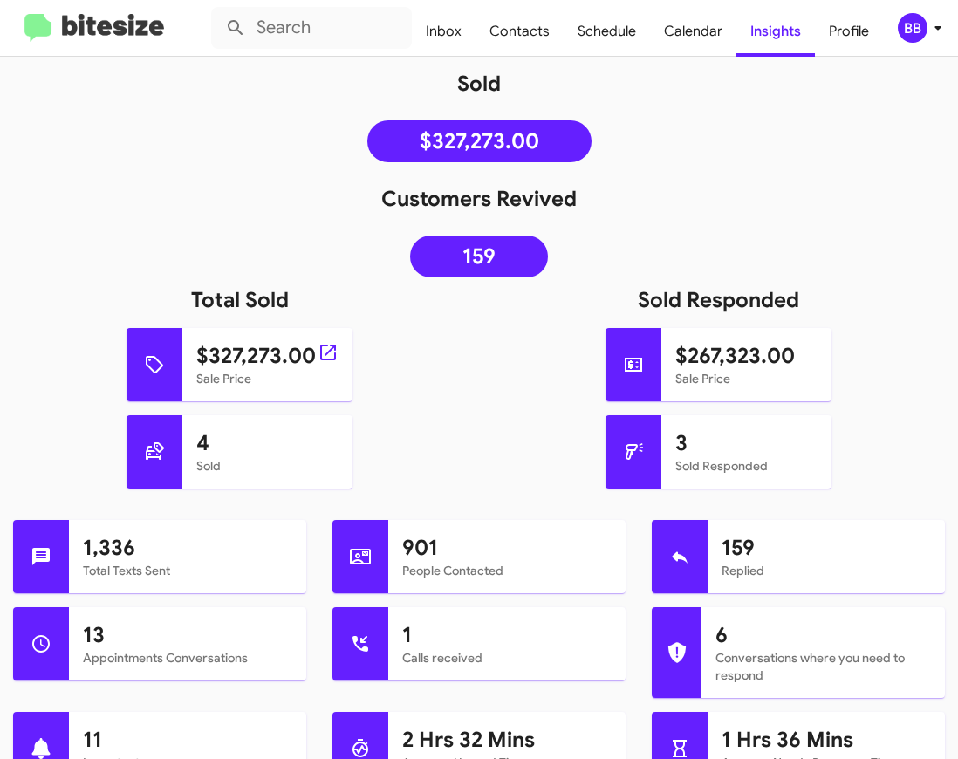
click at [258, 354] on h1 "$327,273.00" at bounding box center [267, 356] width 143 height 28
click at [106, 313] on h1 "Total Sold" at bounding box center [239, 300] width 479 height 28
click at [243, 352] on h1 "$327,273.00" at bounding box center [267, 356] width 143 height 28
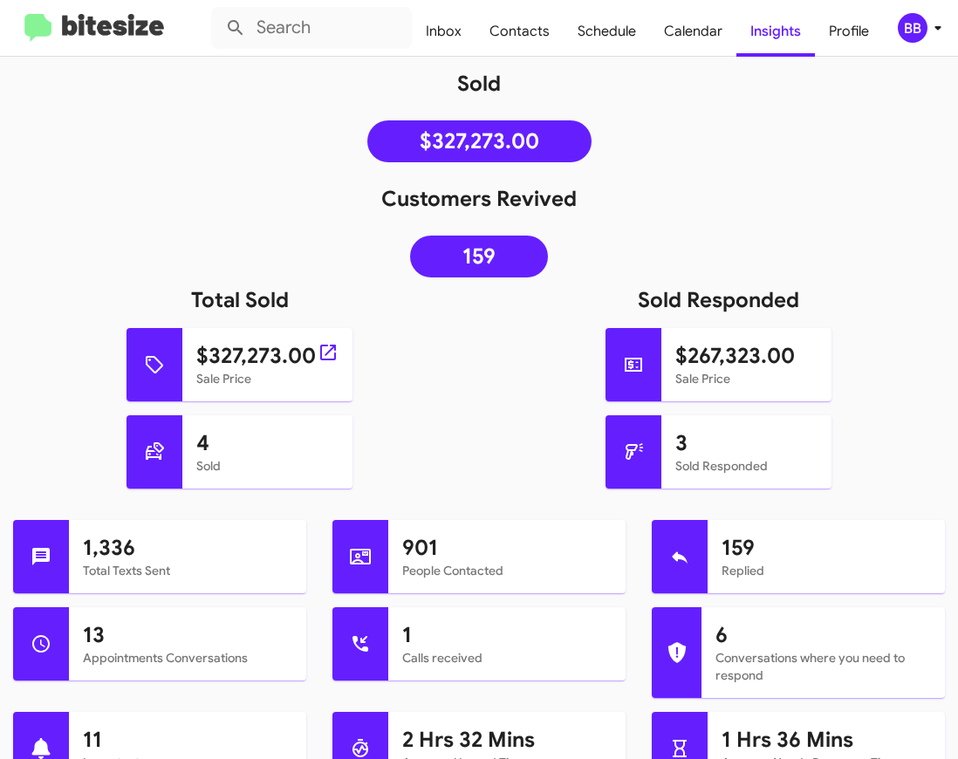
click at [243, 352] on h1 "$327,273.00" at bounding box center [267, 356] width 143 height 28
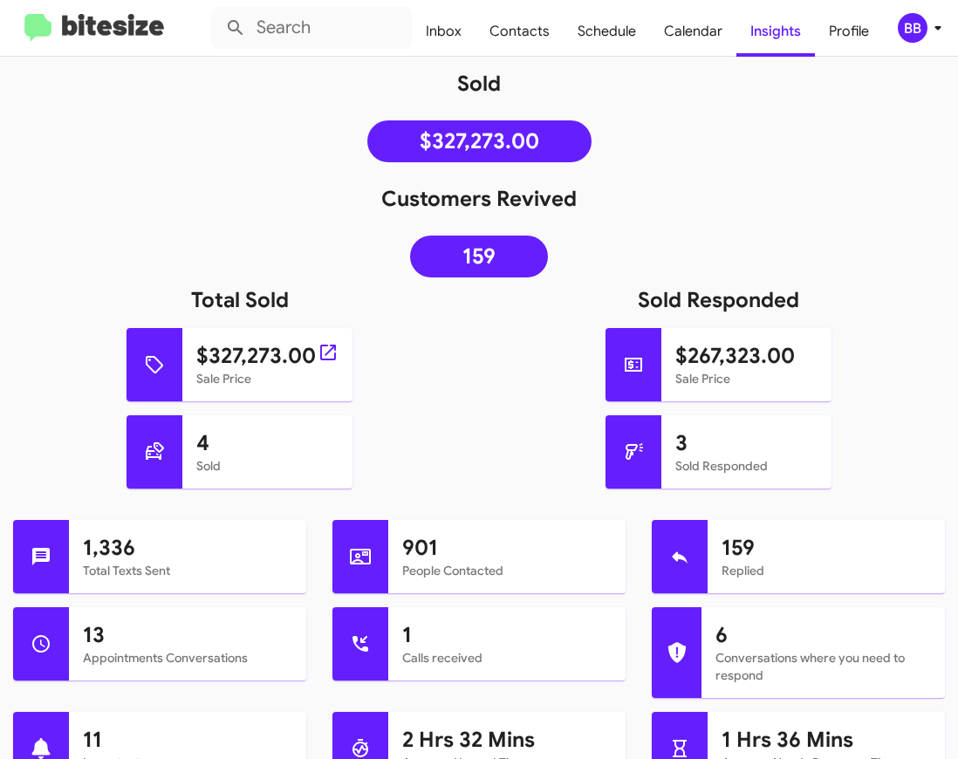
click at [213, 356] on h1 "$327,273.00" at bounding box center [267, 356] width 143 height 28
click at [236, 356] on h1 "$327,273.00" at bounding box center [267, 356] width 143 height 28
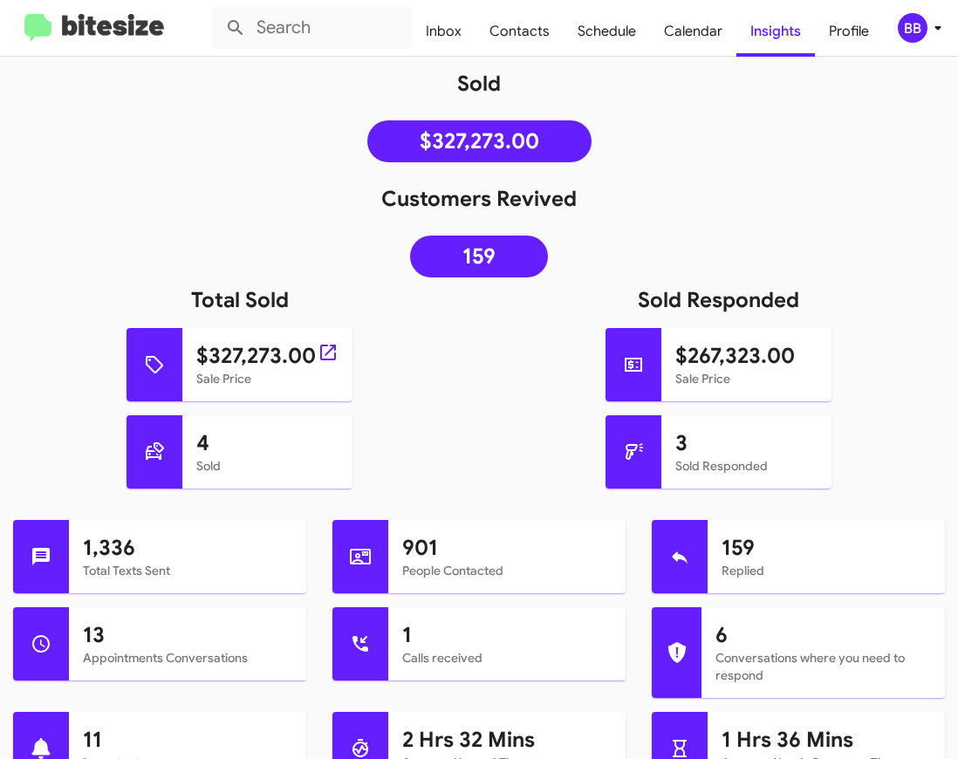
click at [236, 356] on h1 "$327,273.00" at bounding box center [267, 356] width 143 height 28
click at [215, 353] on h1 "$327,273.00" at bounding box center [267, 356] width 143 height 28
click at [229, 247] on div "Customers Revived 159" at bounding box center [479, 235] width 958 height 101
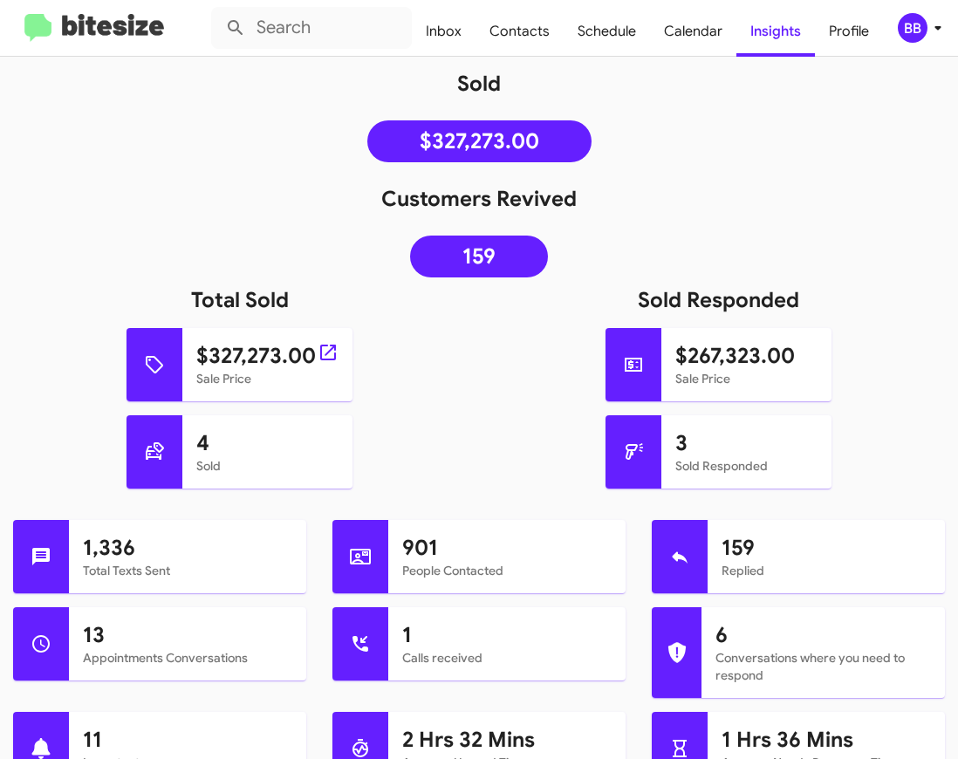
click at [215, 356] on h1 "$327,273.00" at bounding box center [267, 356] width 143 height 28
click at [235, 239] on div "Customers Revived 159" at bounding box center [479, 235] width 958 height 101
click at [222, 304] on h1 "Total Sold" at bounding box center [239, 300] width 479 height 28
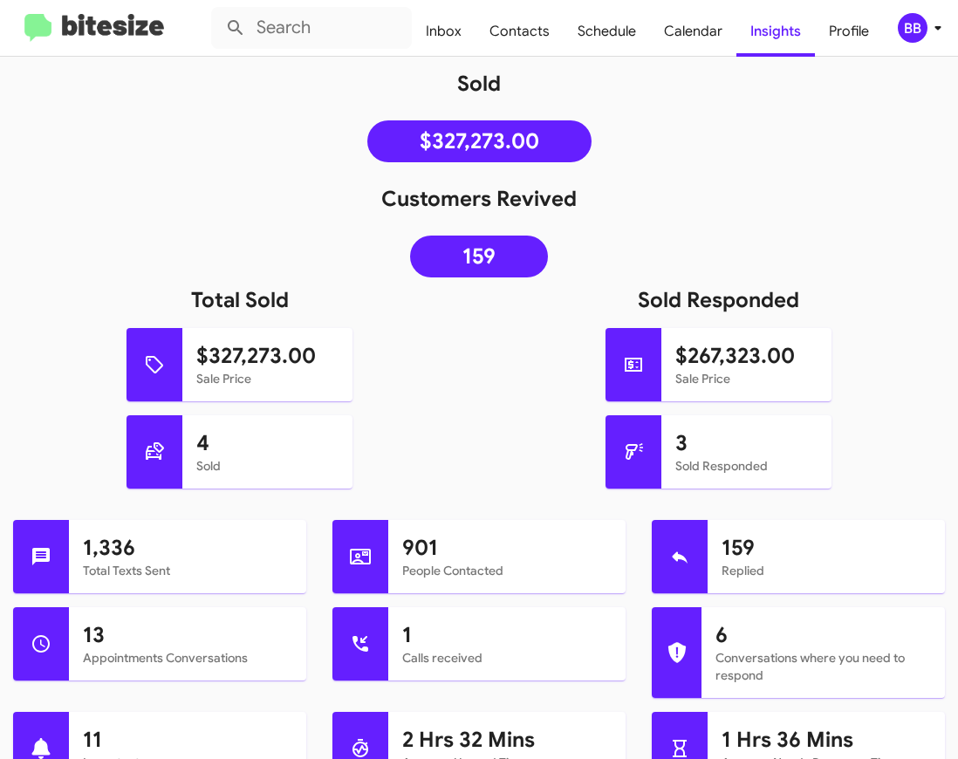
click at [222, 304] on h1 "Total Sold" at bounding box center [239, 300] width 479 height 28
click at [236, 289] on h1 "Total Sold" at bounding box center [239, 300] width 479 height 28
click at [236, 290] on h1 "Total Sold" at bounding box center [239, 300] width 479 height 28
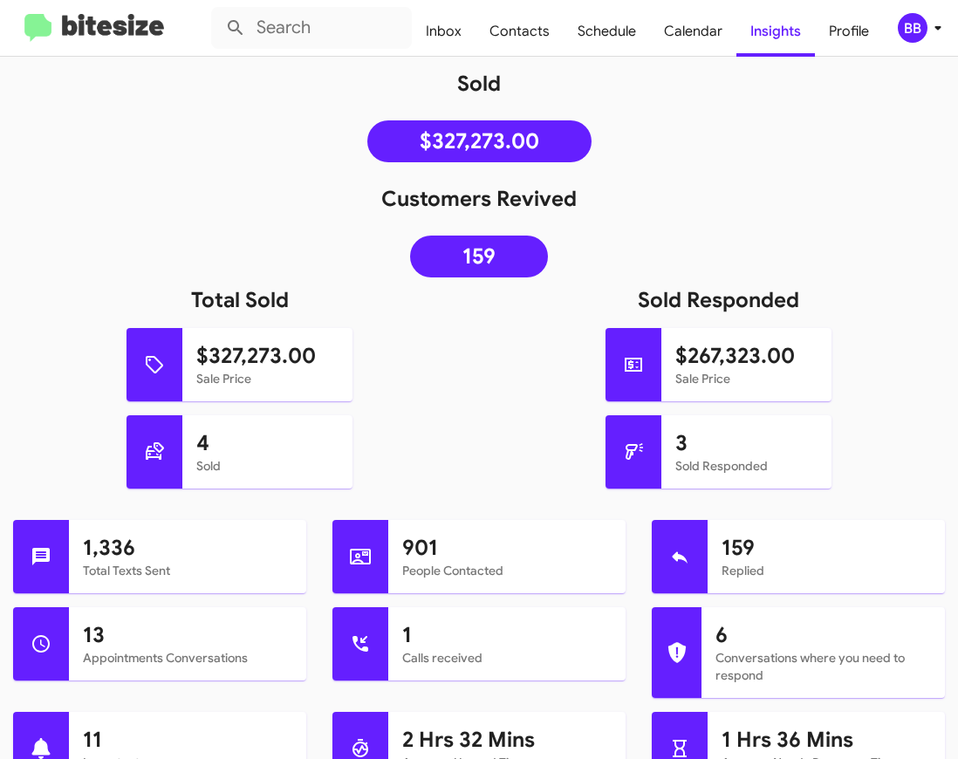
click at [215, 311] on h1 "Total Sold" at bounding box center [239, 300] width 479 height 28
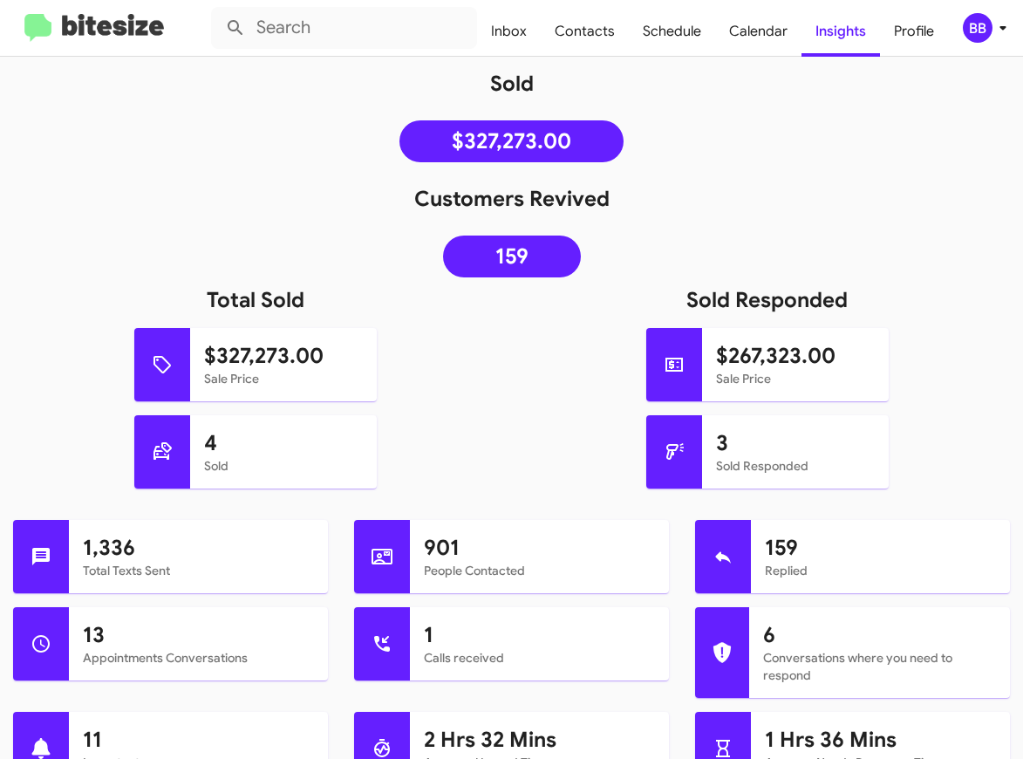
click at [100, 24] on img at bounding box center [94, 28] width 140 height 29
